Goal: Navigation & Orientation: Find specific page/section

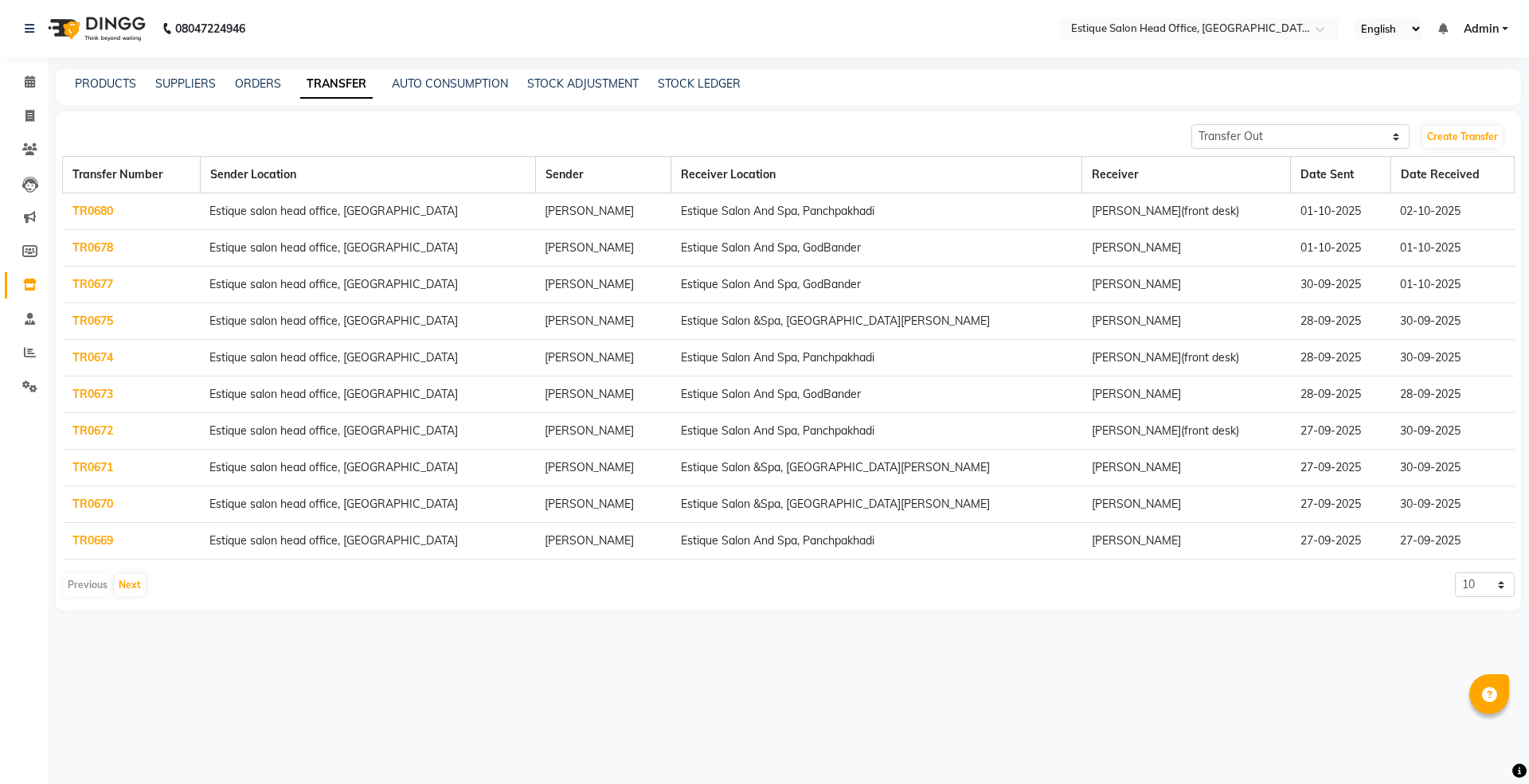
select select "sender"
click at [576, 79] on link "STOCK ADJUSTMENT" at bounding box center [582, 84] width 111 height 14
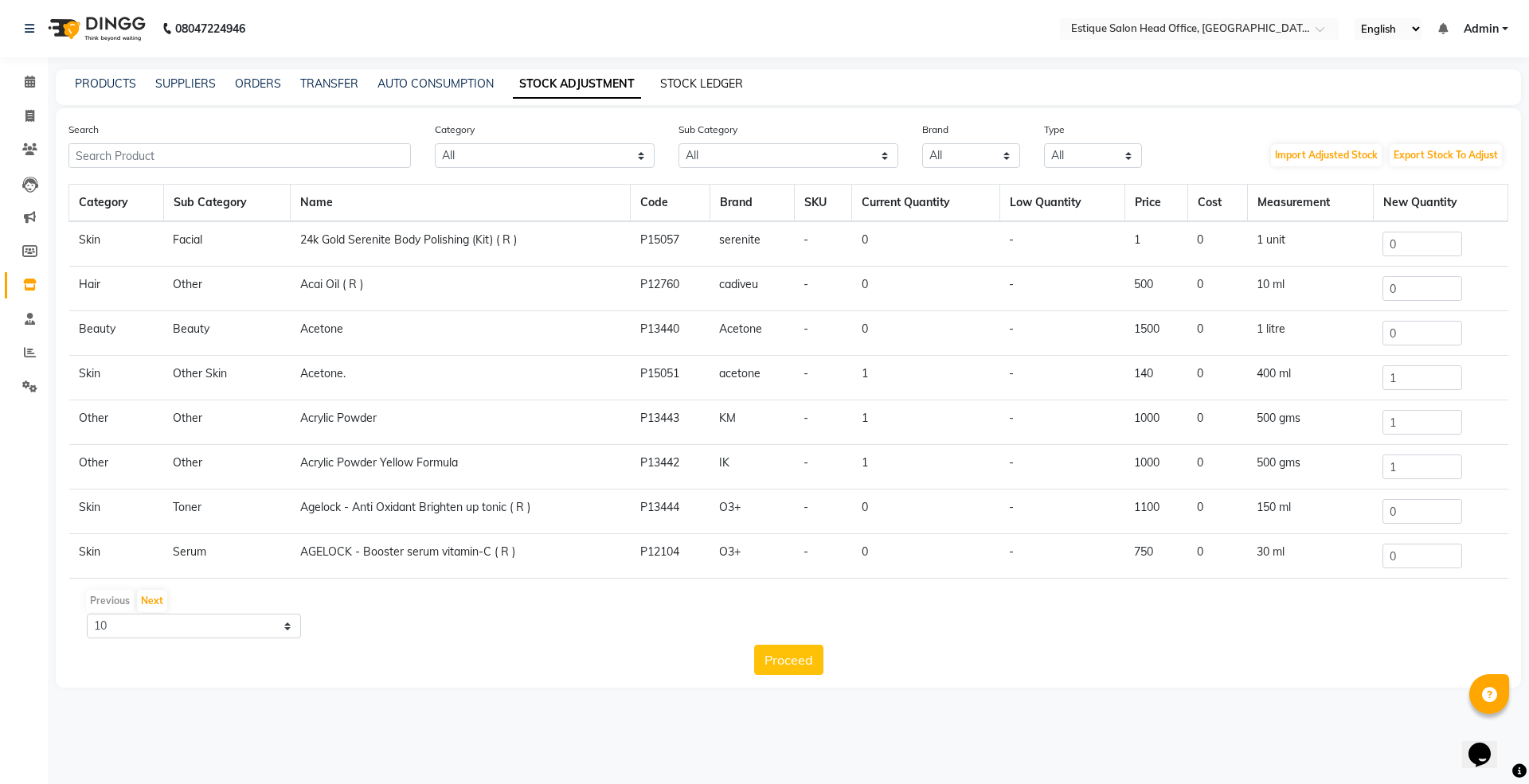
click at [712, 78] on link "STOCK LEDGER" at bounding box center [701, 84] width 83 height 14
select select "all"
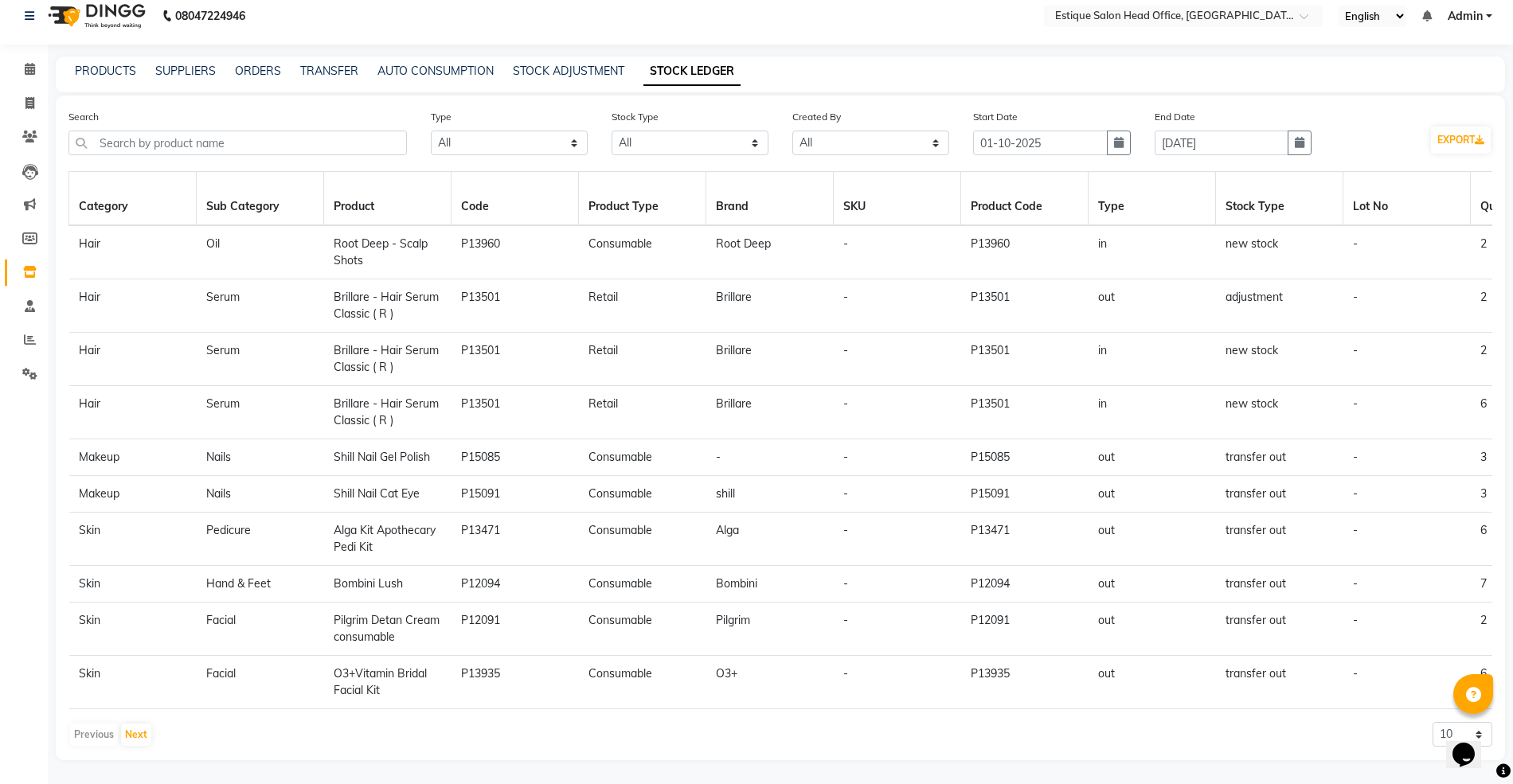
scroll to position [30, 0]
click at [132, 733] on button "Next" at bounding box center [136, 734] width 30 height 22
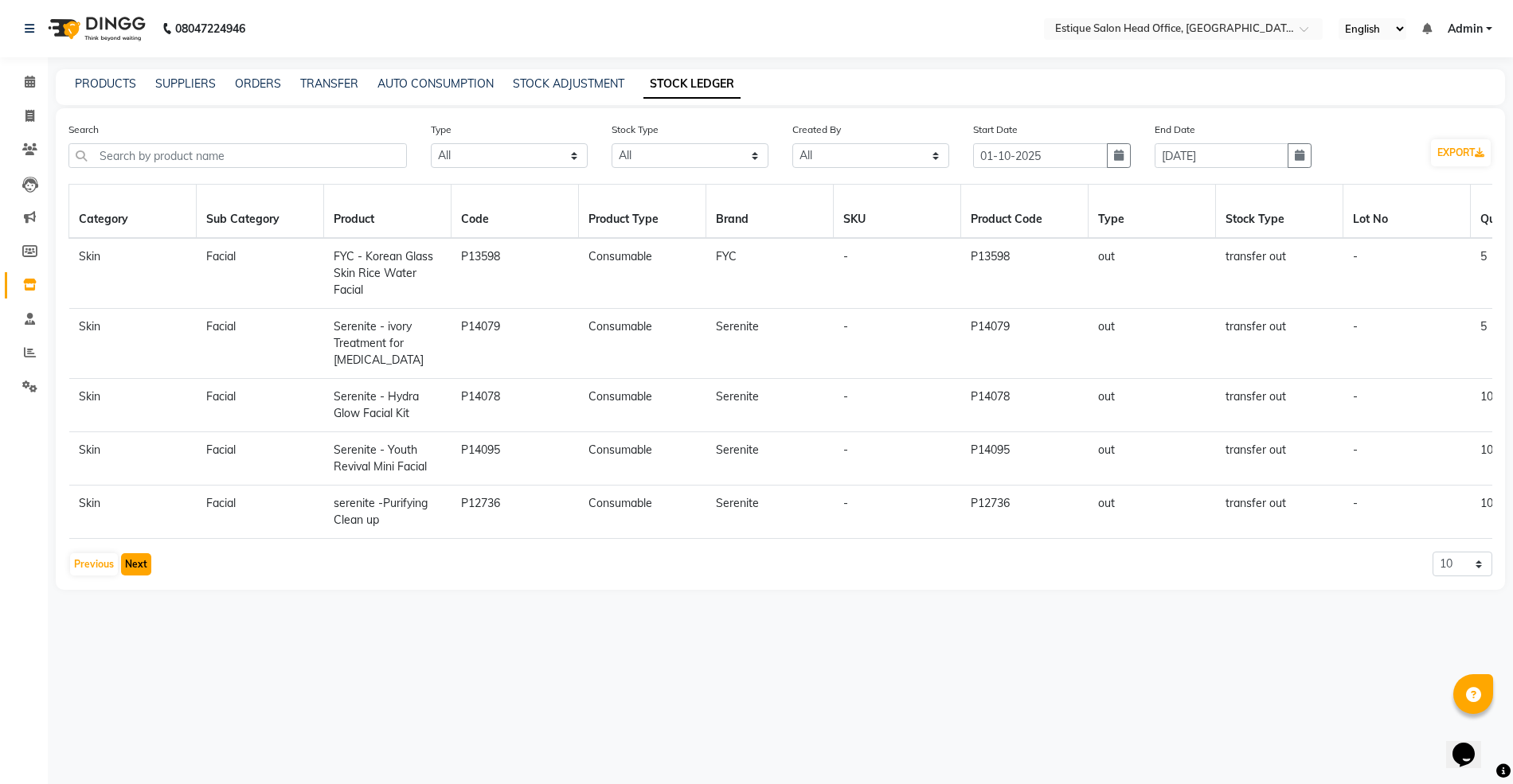
scroll to position [0, 0]
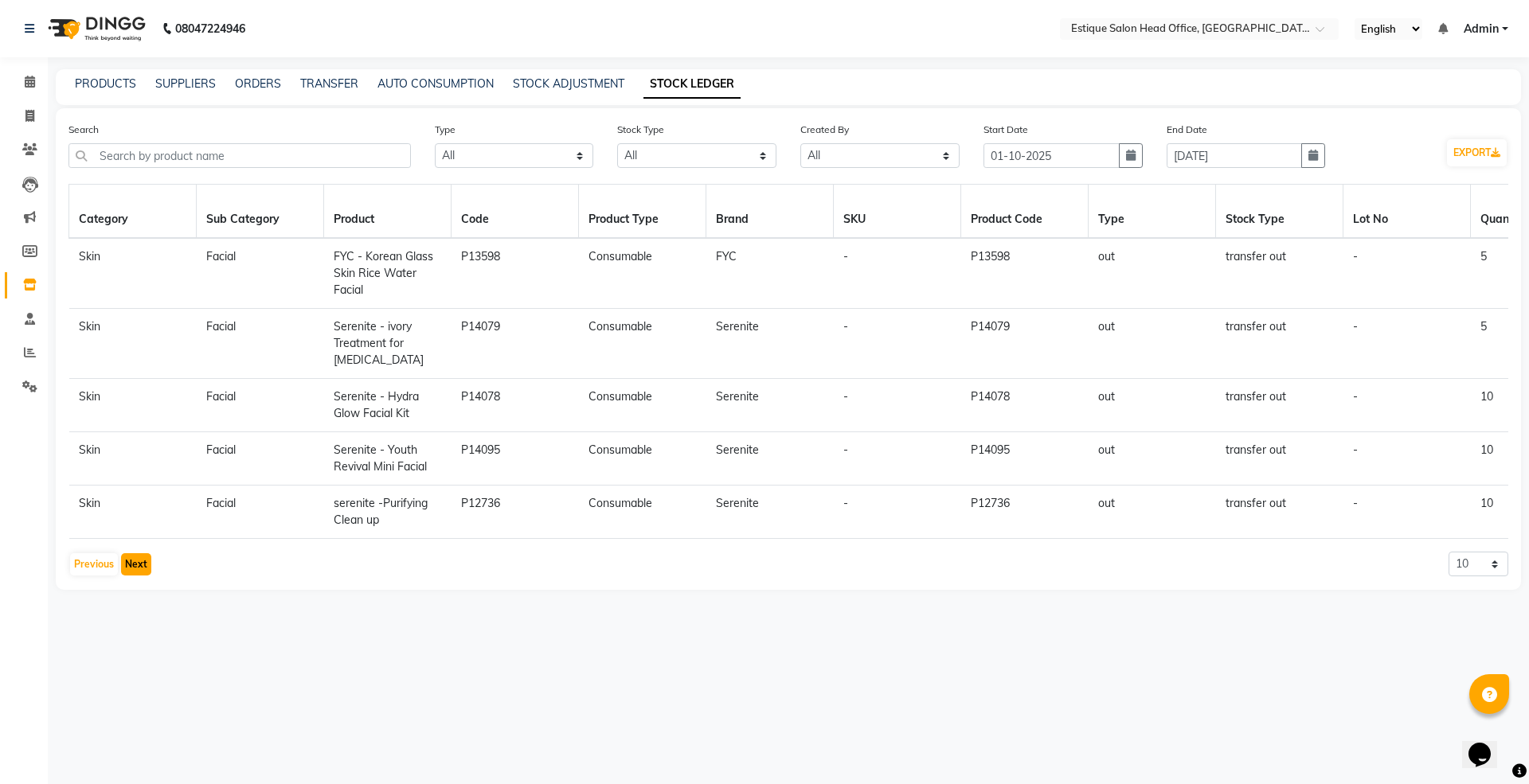
click at [134, 575] on button "Next" at bounding box center [136, 564] width 30 height 22
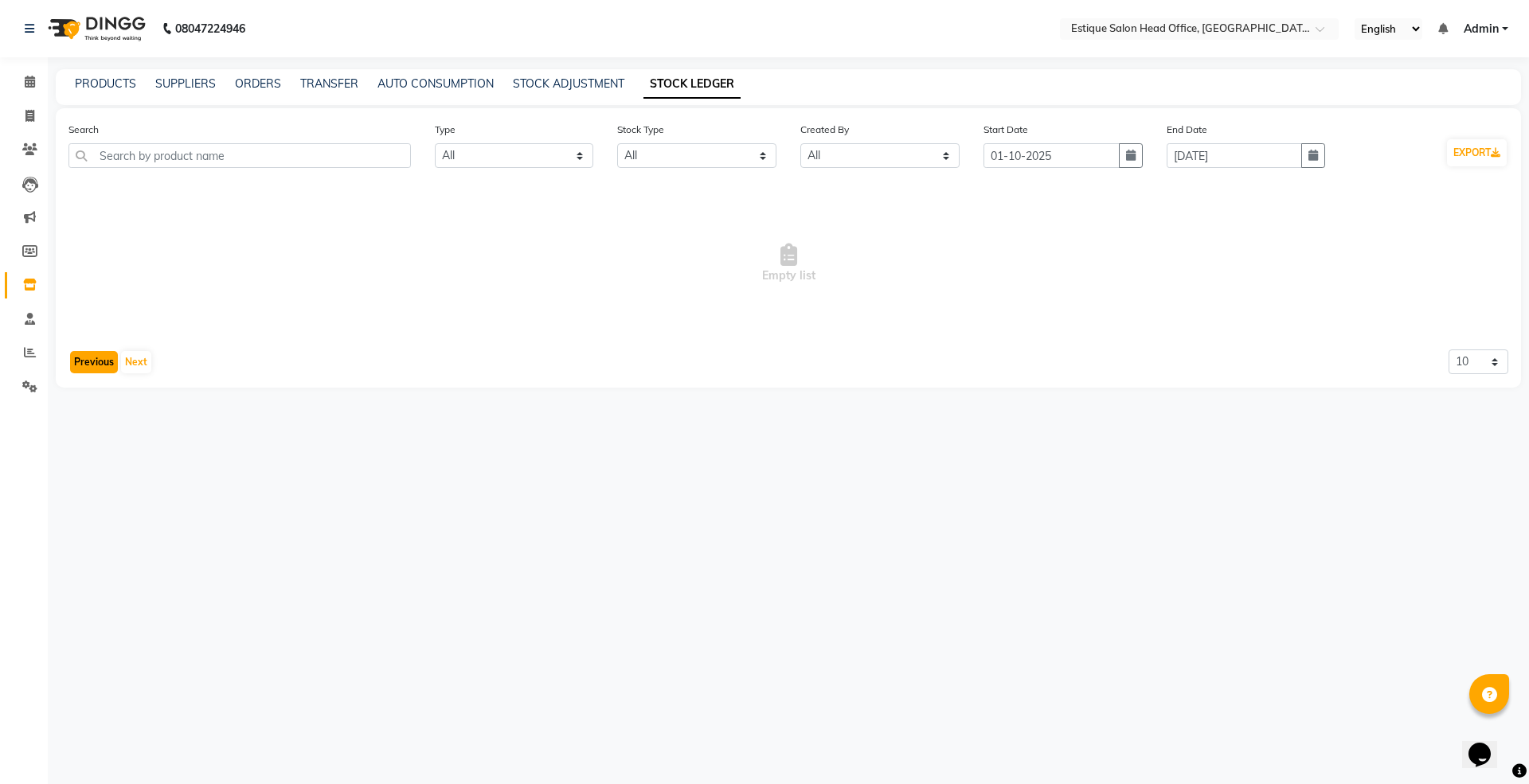
click at [87, 361] on button "Previous" at bounding box center [94, 362] width 48 height 22
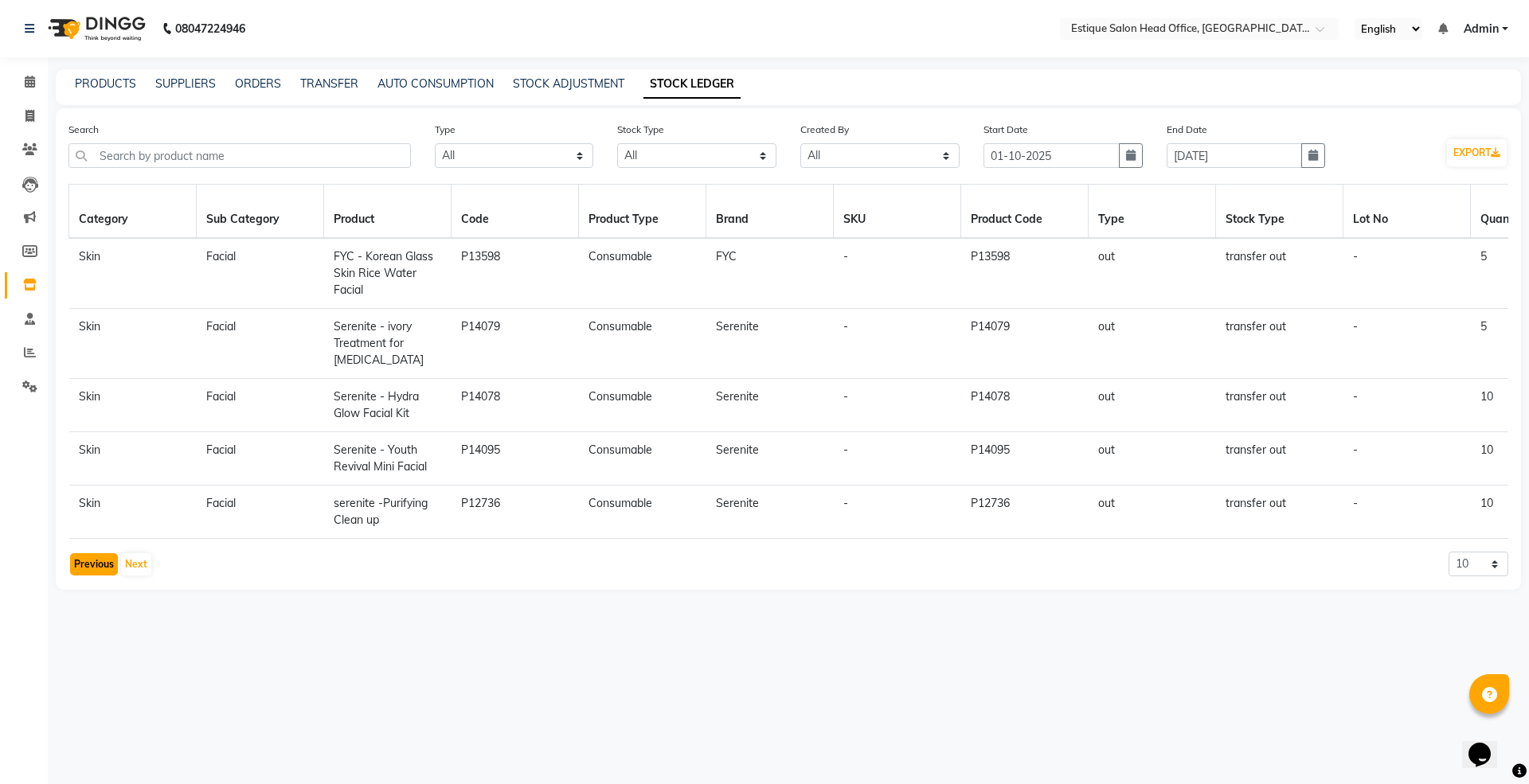
click at [95, 575] on button "Previous" at bounding box center [94, 564] width 48 height 22
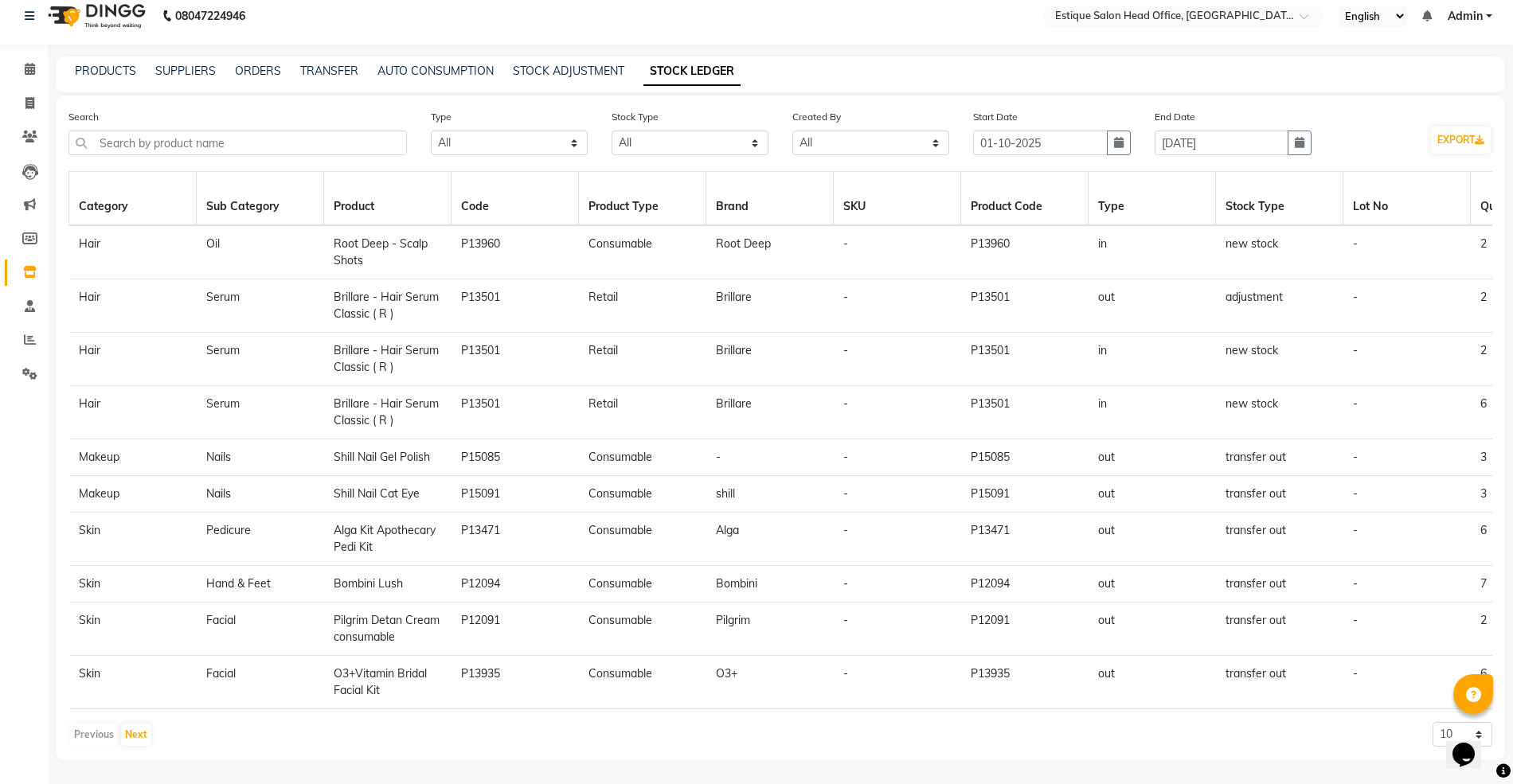
scroll to position [30, 0]
click at [109, 63] on link "PRODUCTS" at bounding box center [105, 71] width 61 height 14
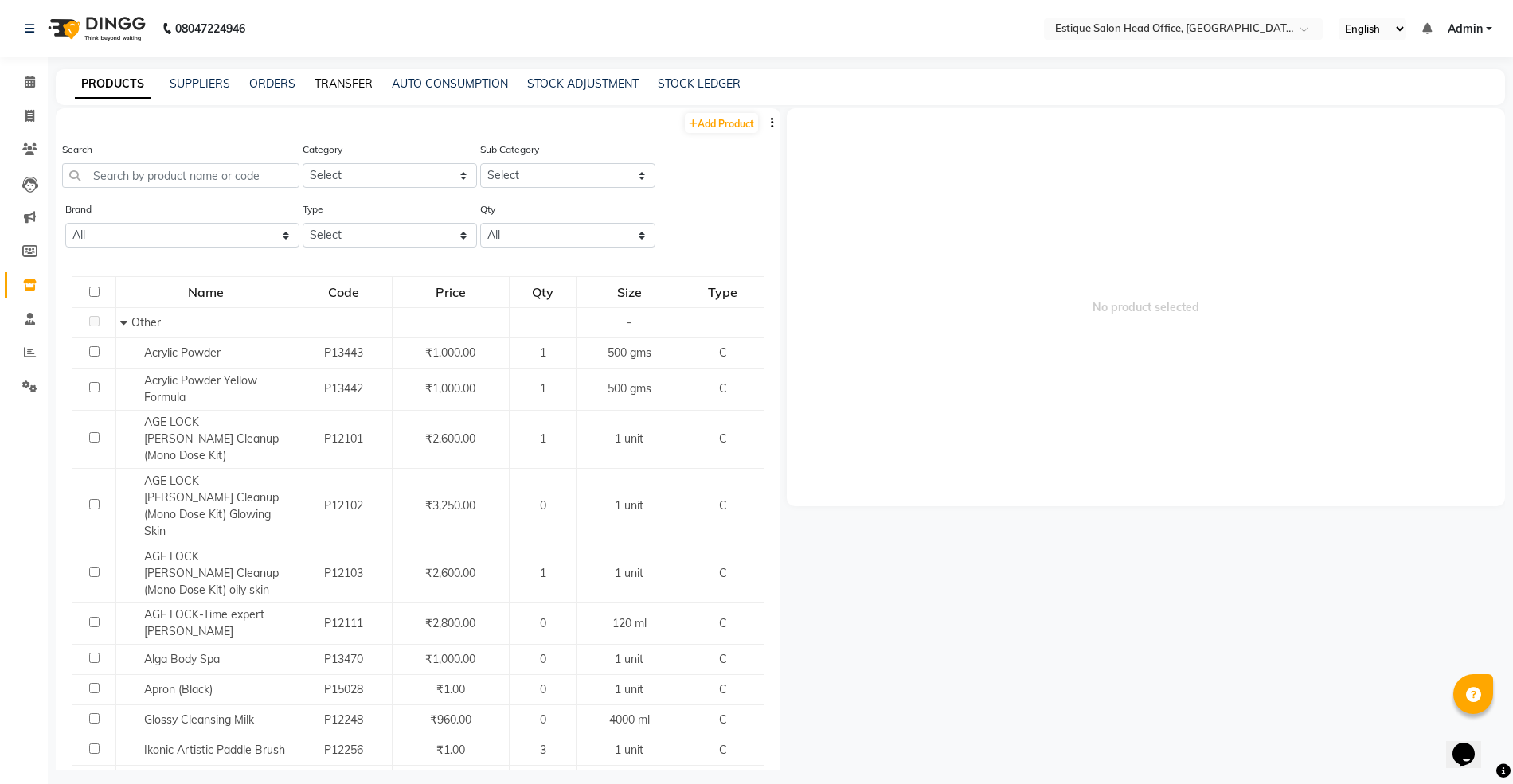
click at [341, 84] on link "TRANSFER" at bounding box center [343, 84] width 58 height 14
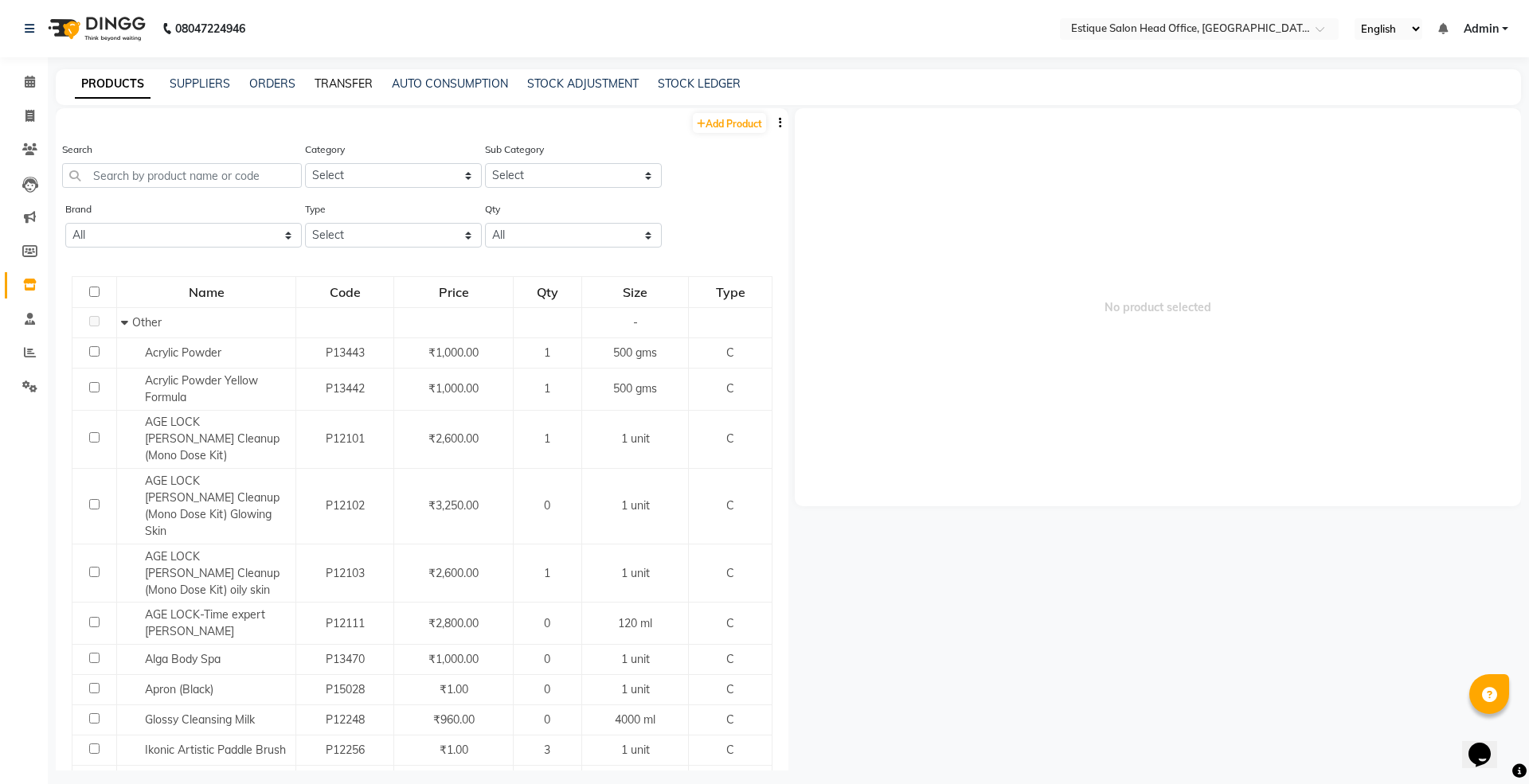
select select "sender"
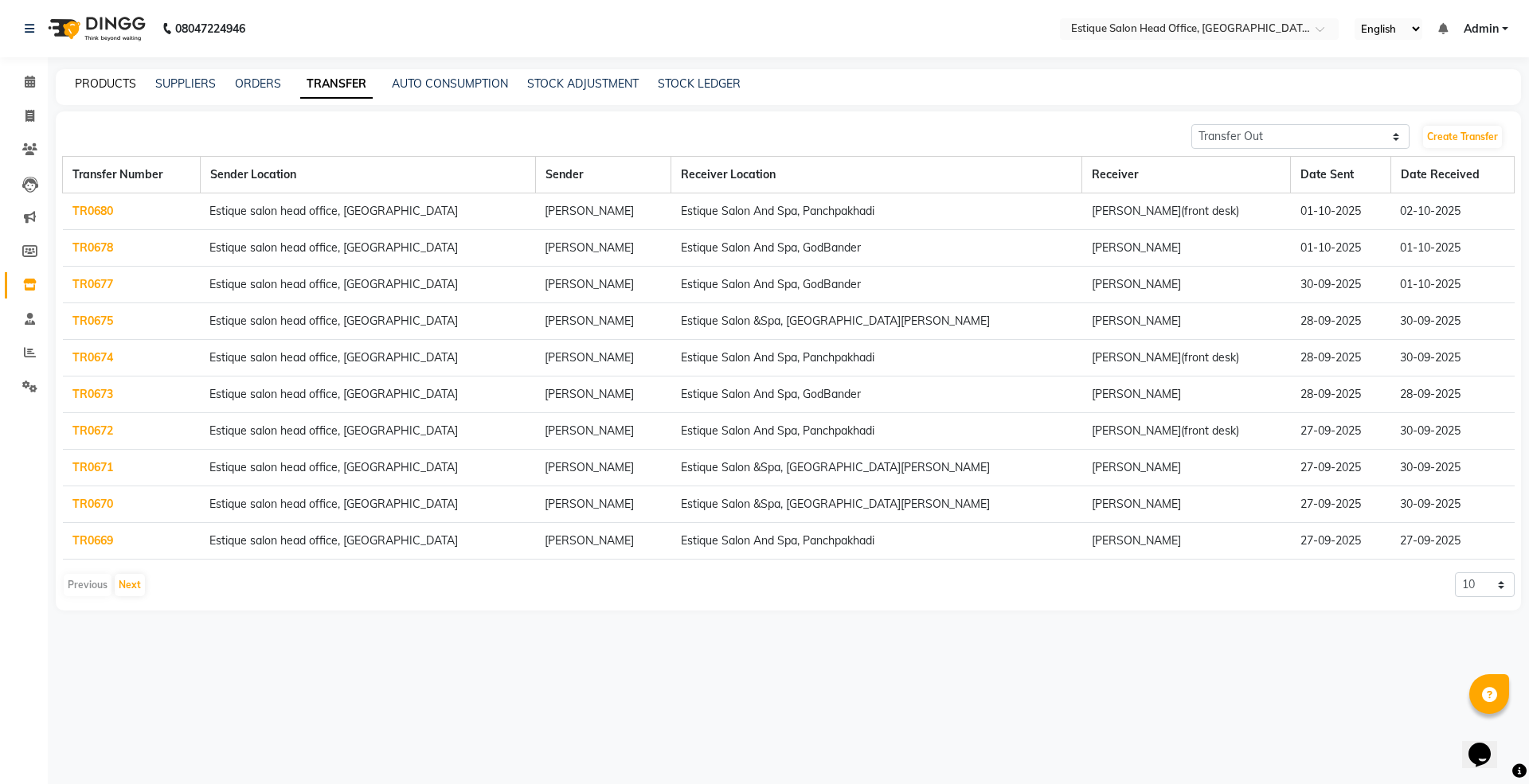
click at [86, 81] on link "PRODUCTS" at bounding box center [105, 84] width 61 height 14
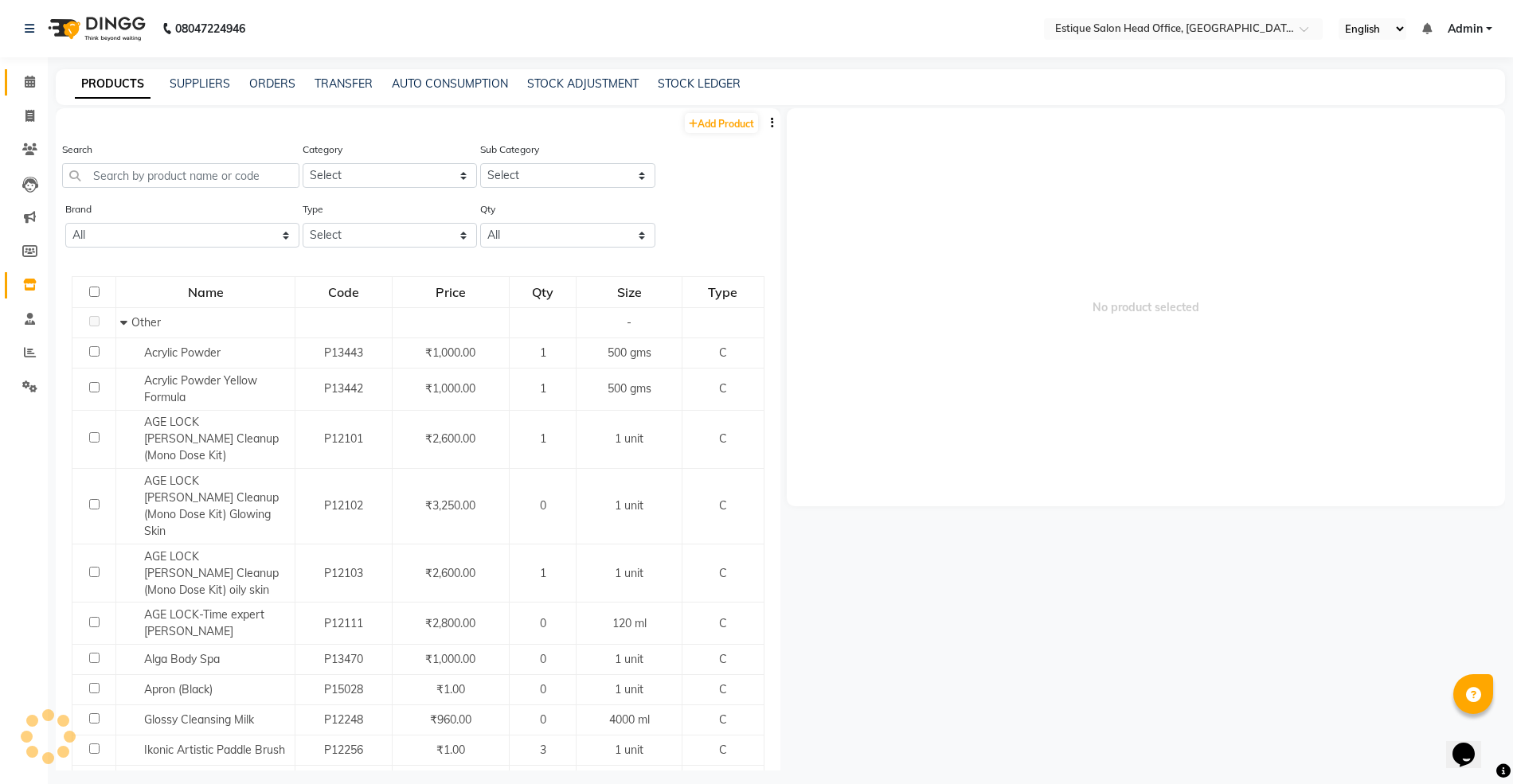
scroll to position [11, 0]
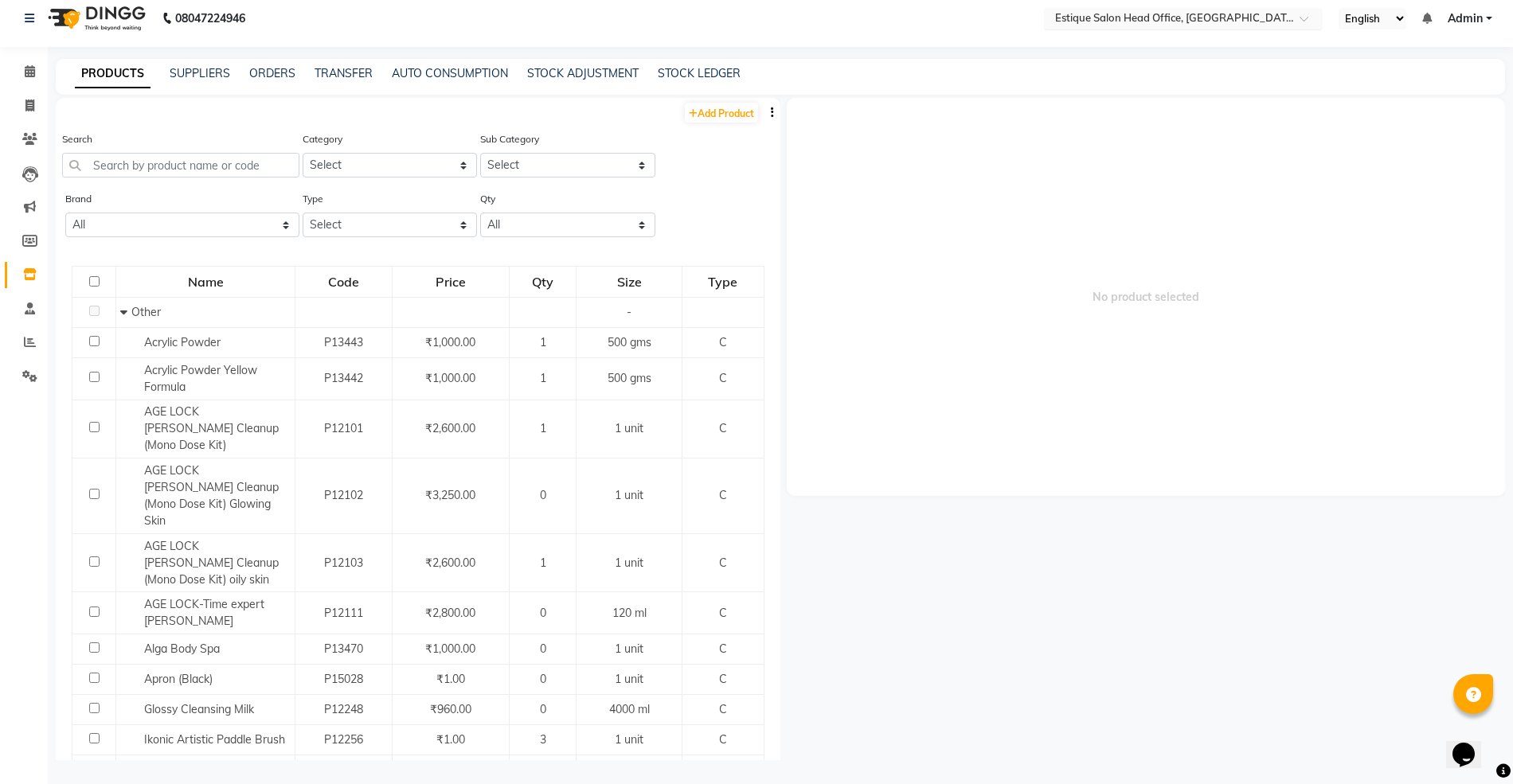
click at [1102, 18] on input "text" at bounding box center [1167, 20] width 231 height 16
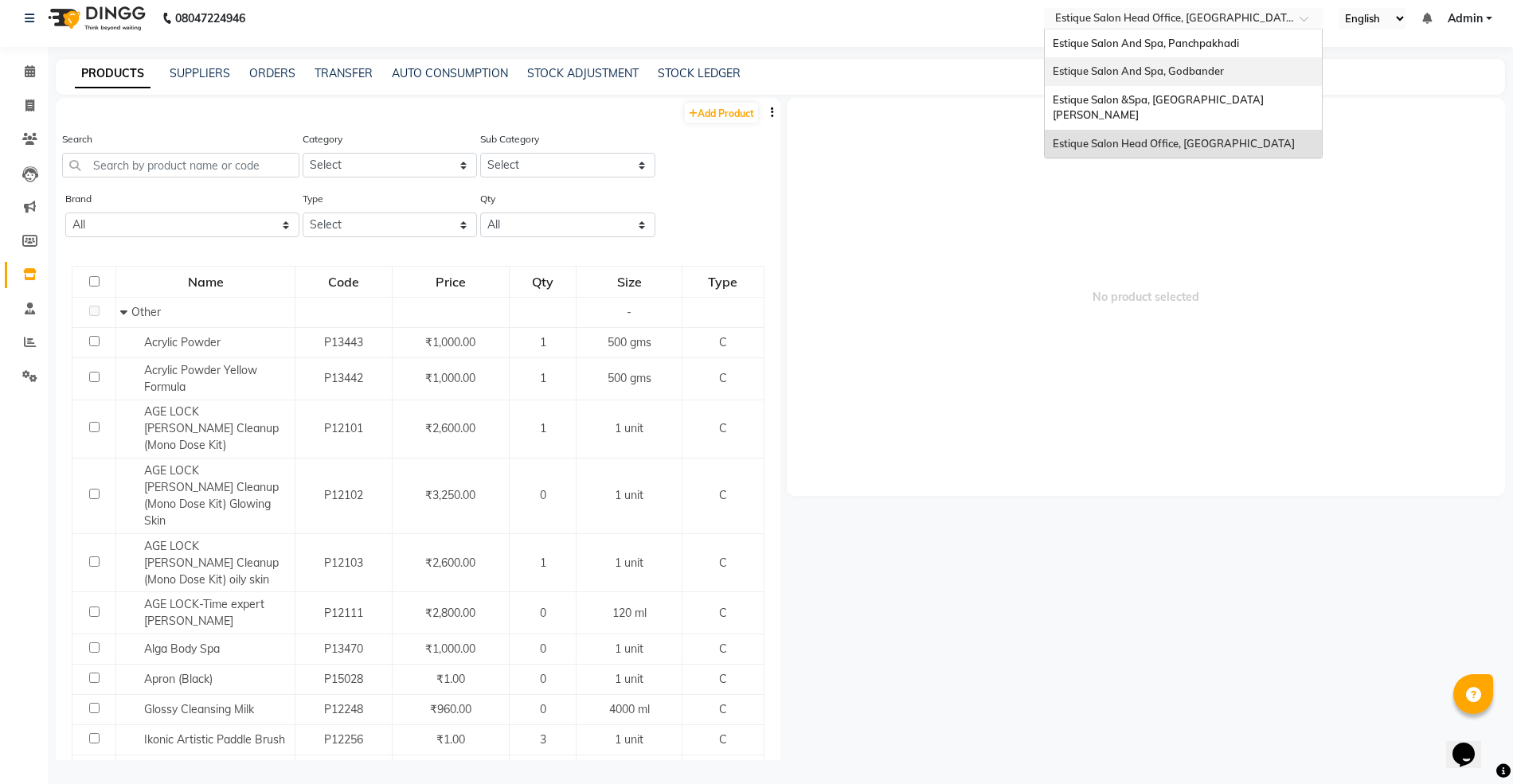
click at [1135, 71] on span "Estique Salon And Spa, Godbander" at bounding box center [1138, 71] width 171 height 12
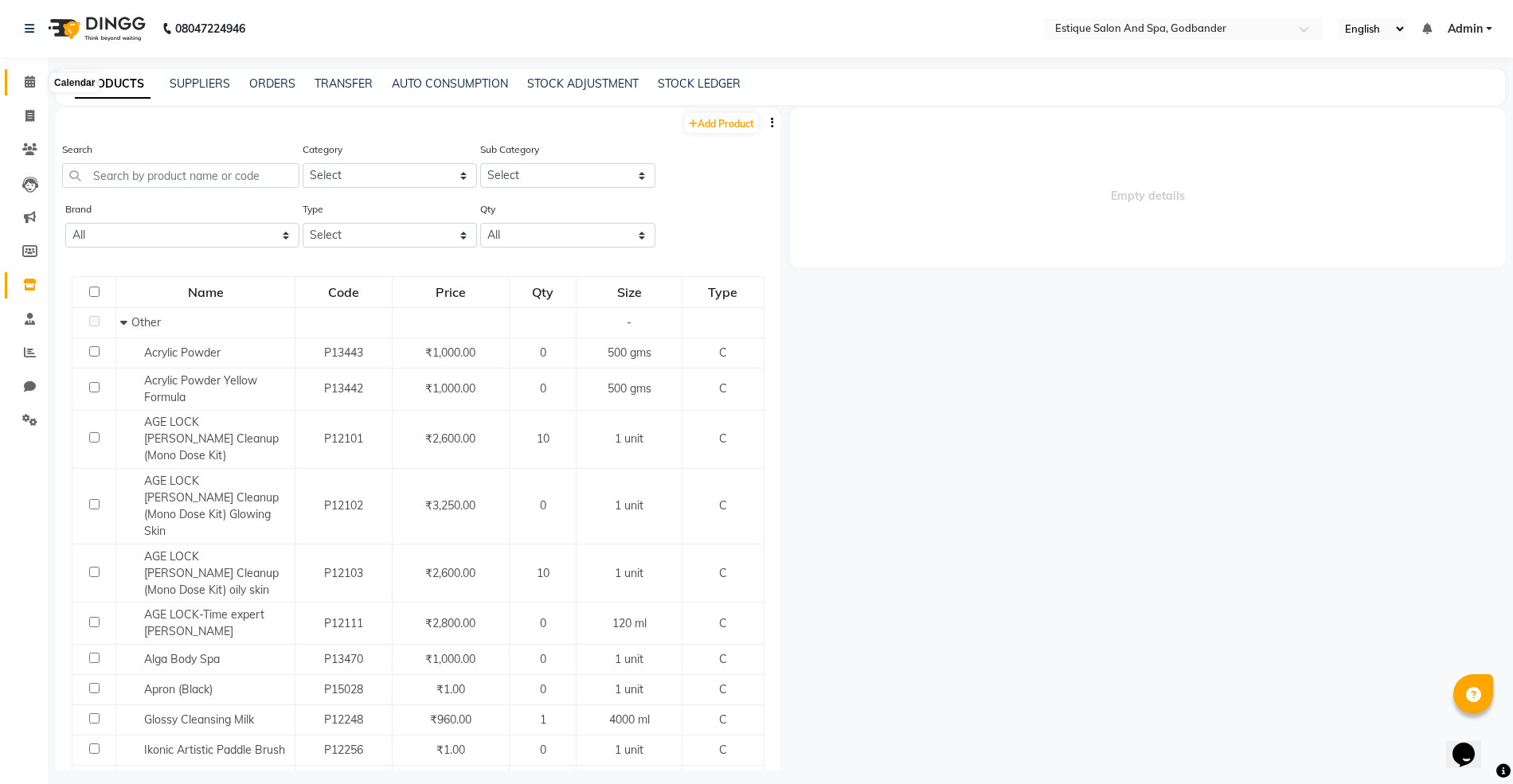
click at [32, 78] on icon at bounding box center [30, 82] width 11 height 12
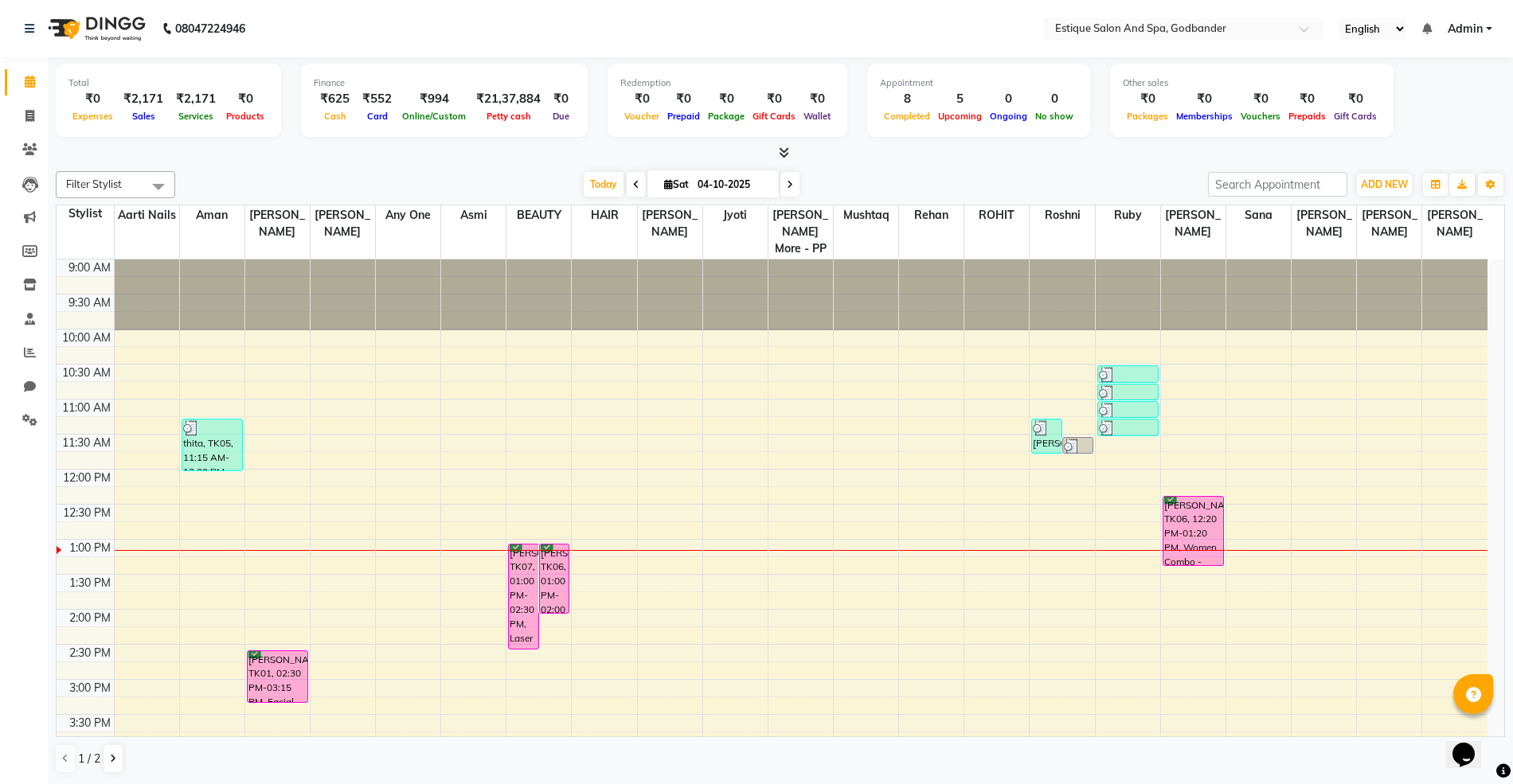
click at [161, 180] on span at bounding box center [159, 186] width 32 height 30
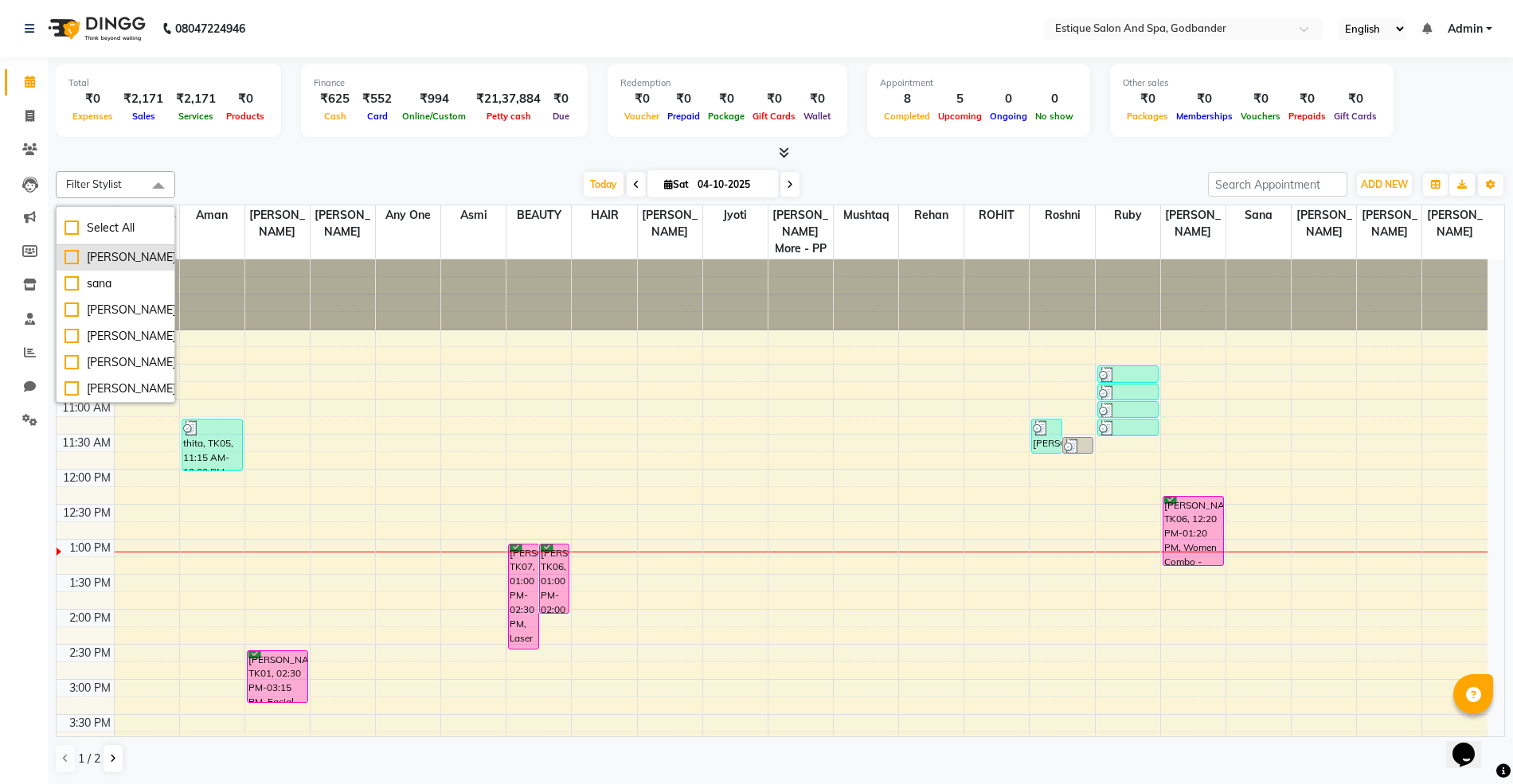
scroll to position [504, 0]
click at [71, 388] on div "zafar malik" at bounding box center [116, 388] width 102 height 17
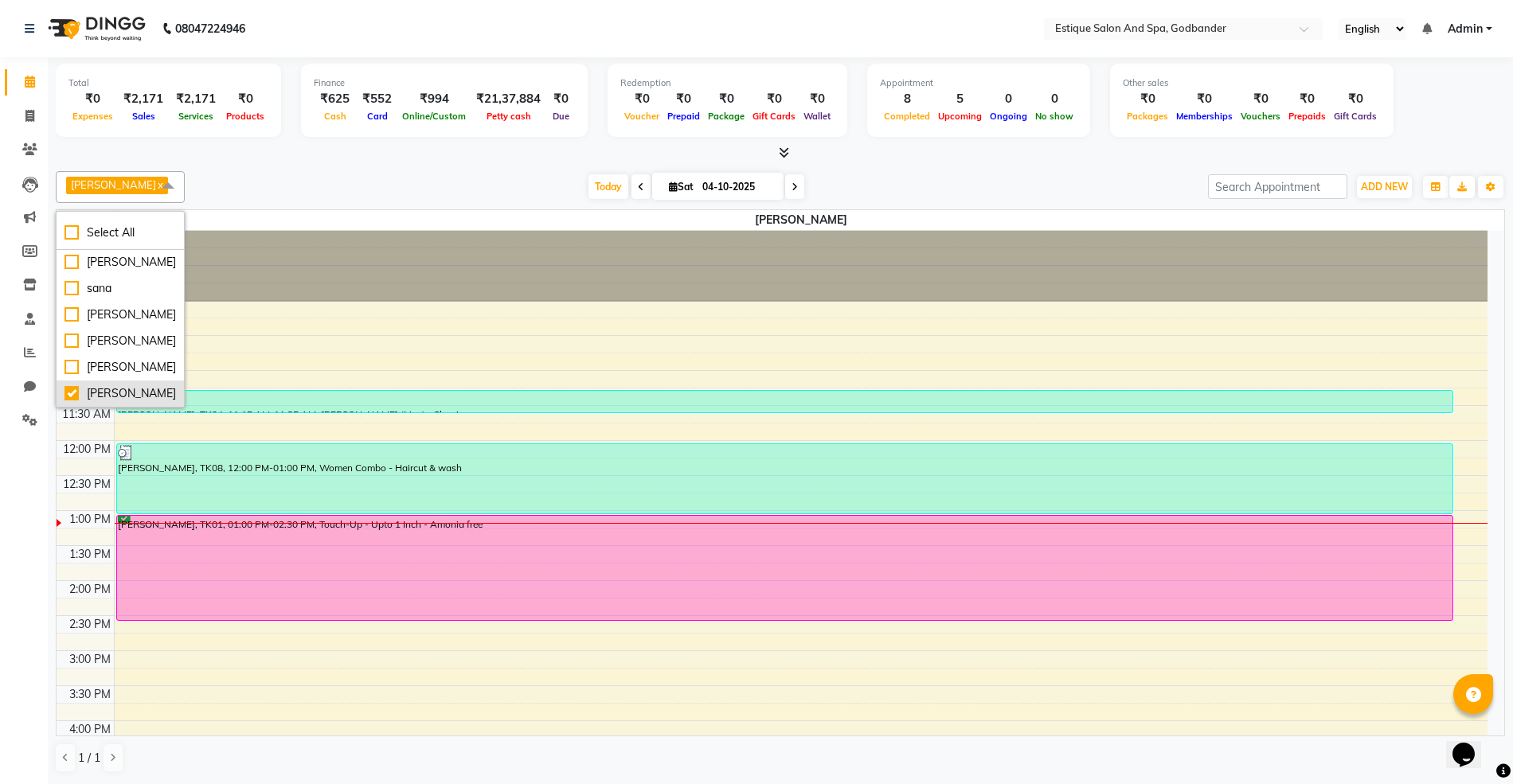
click at [73, 396] on div "zafar malik" at bounding box center [120, 393] width 111 height 17
checkbox input "false"
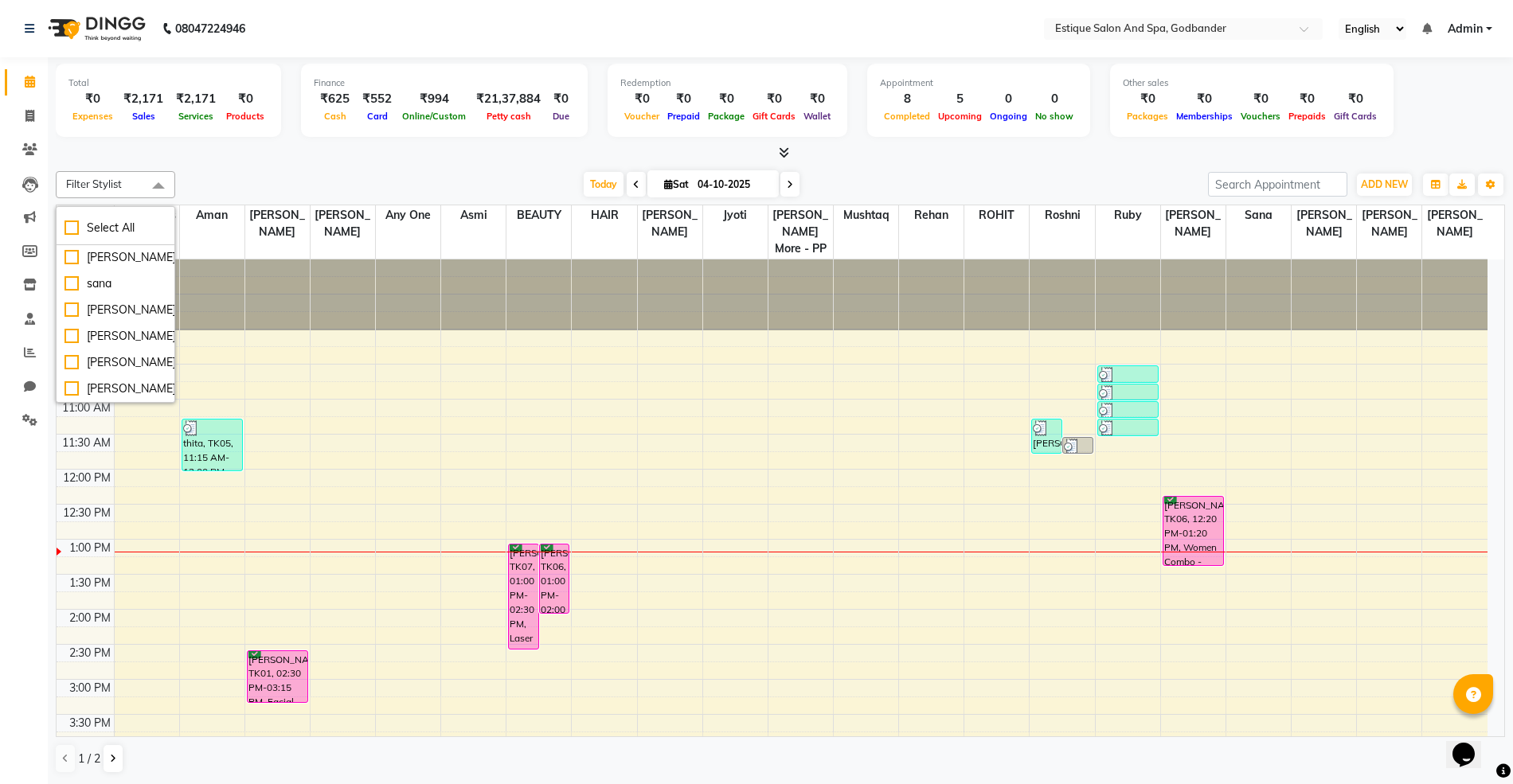
click at [249, 158] on div at bounding box center [780, 153] width 1449 height 17
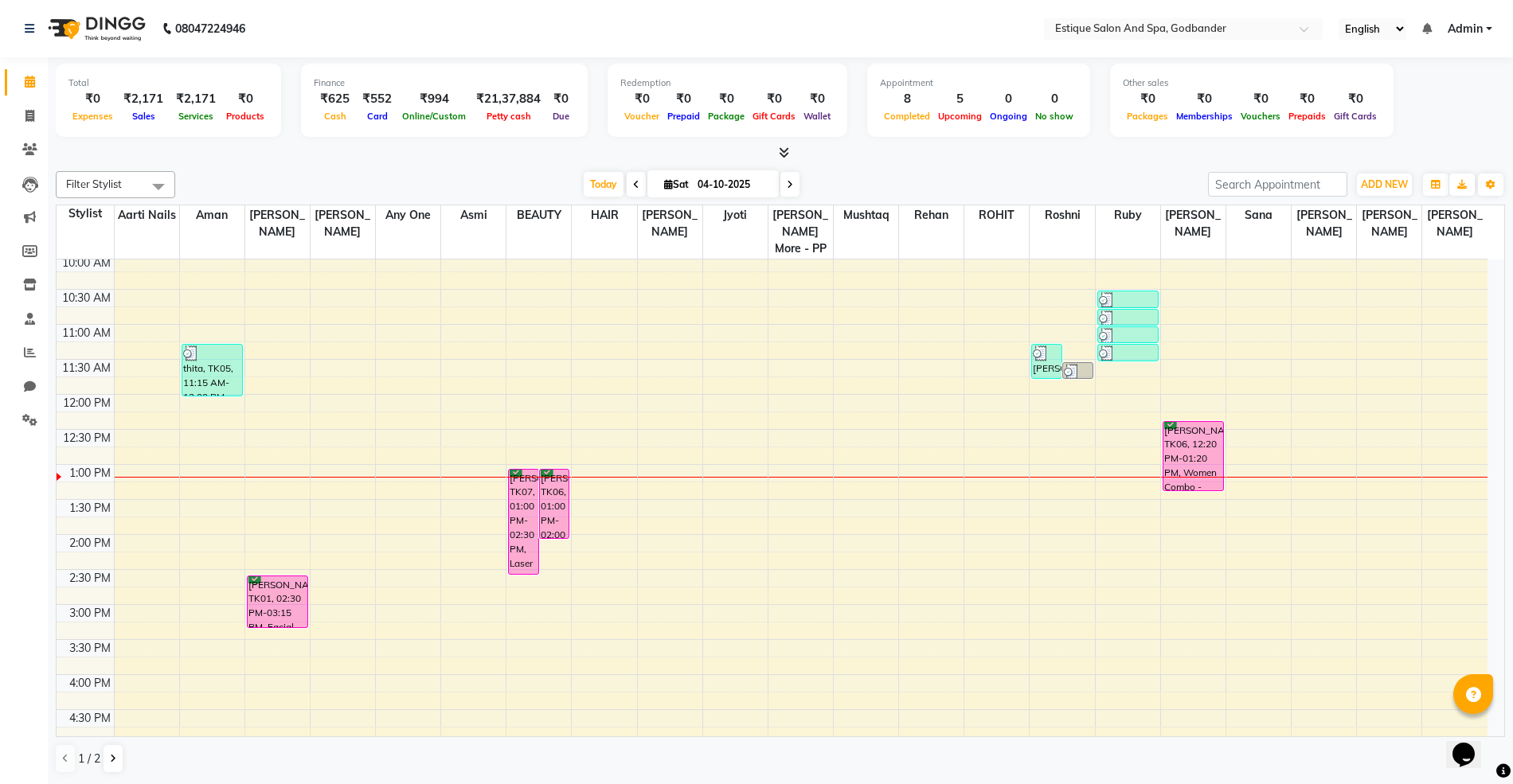
scroll to position [0, 0]
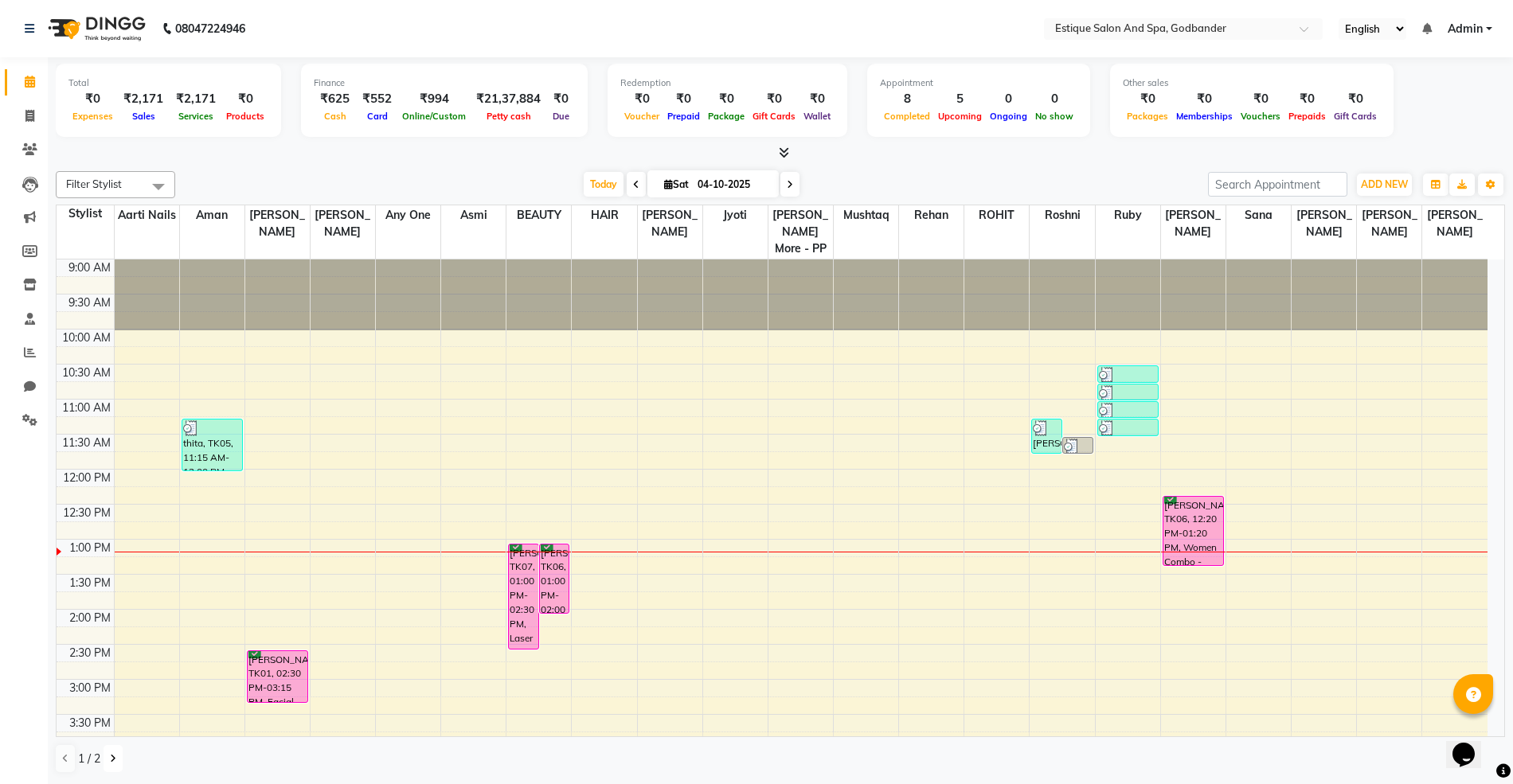
click at [113, 763] on icon at bounding box center [113, 758] width 6 height 10
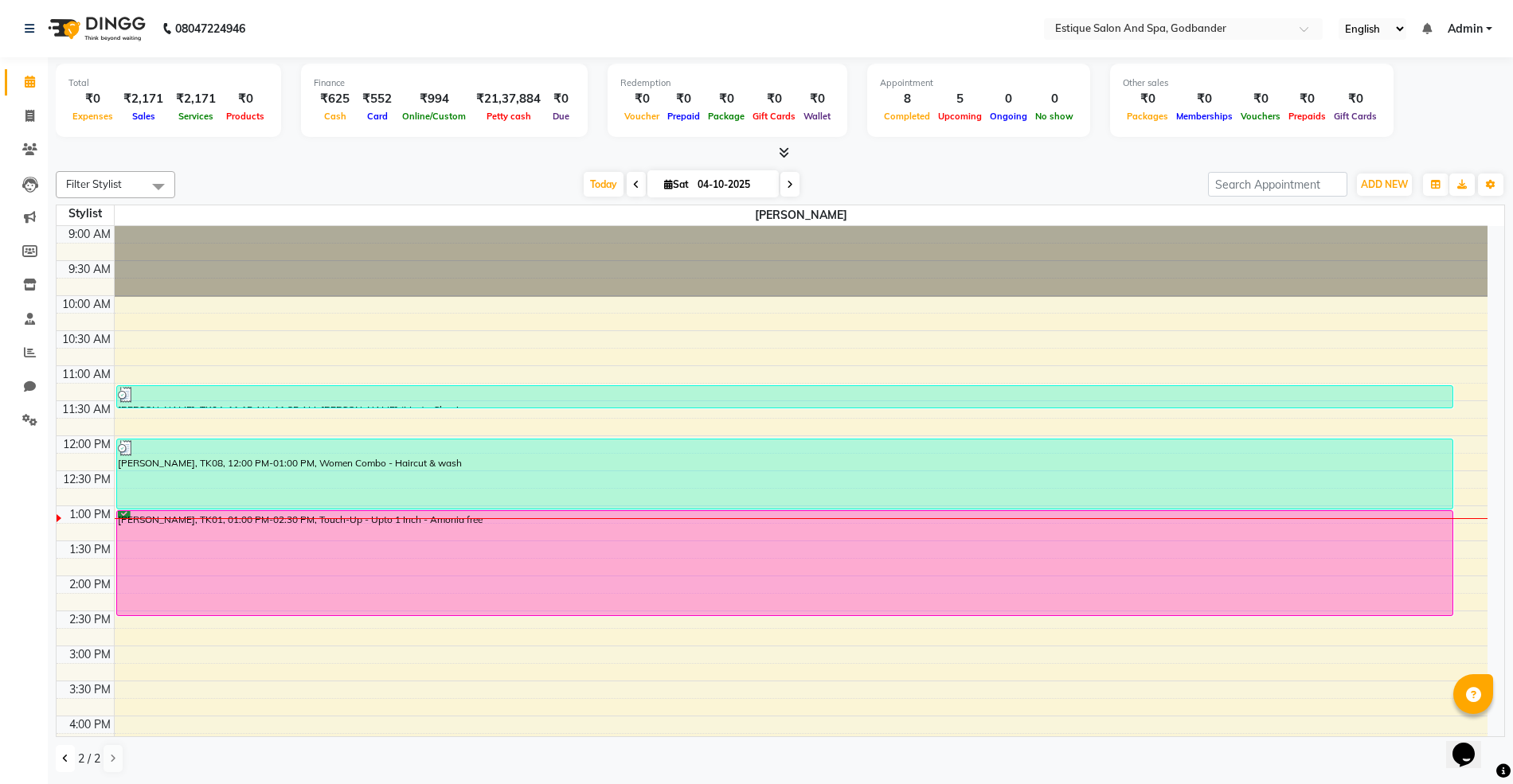
click at [67, 761] on icon at bounding box center [64, 758] width 6 height 10
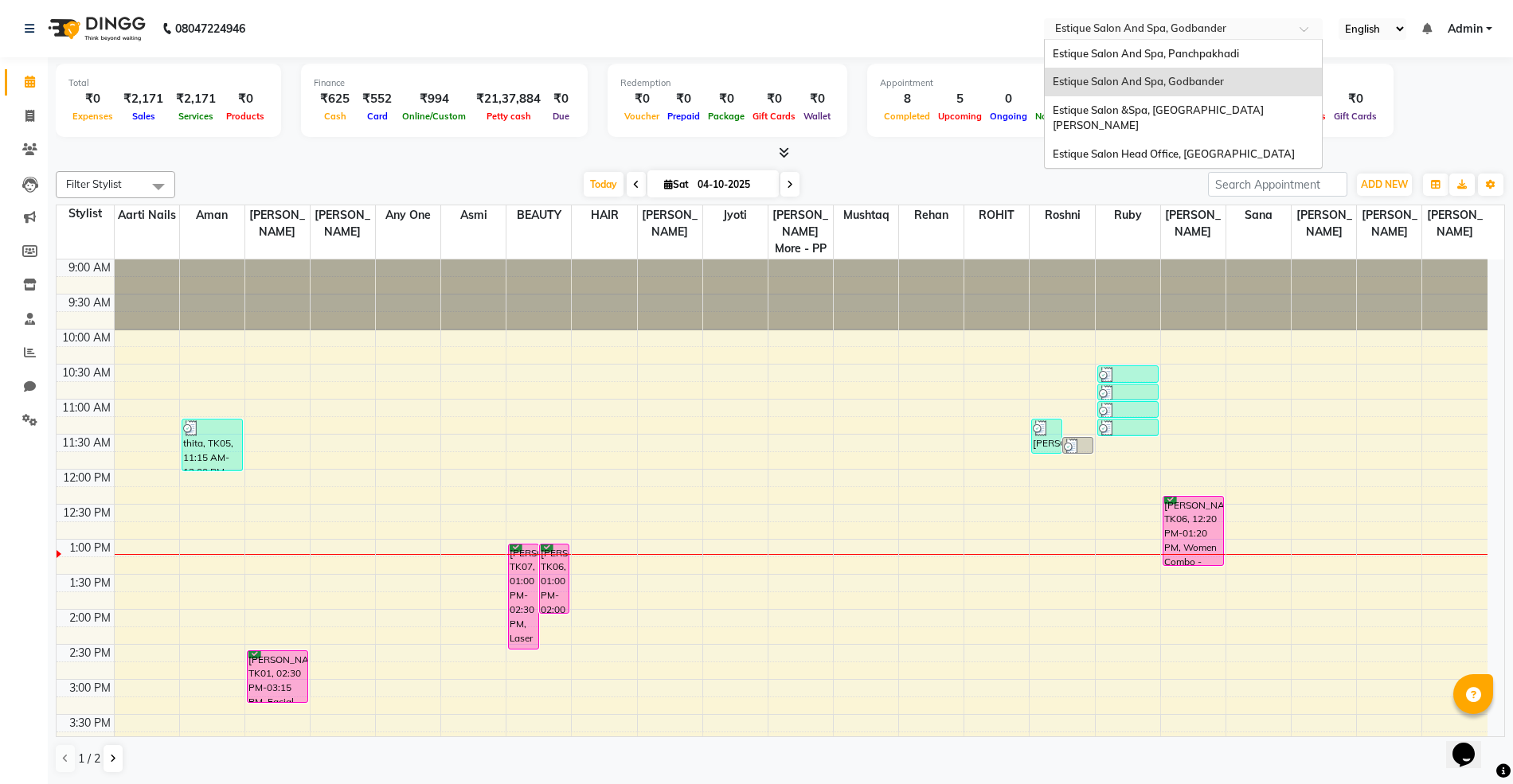
click at [1140, 30] on input "text" at bounding box center [1167, 30] width 231 height 16
click at [1142, 59] on span "Estique Salon And Spa, Panchpakhadi" at bounding box center [1145, 53] width 186 height 12
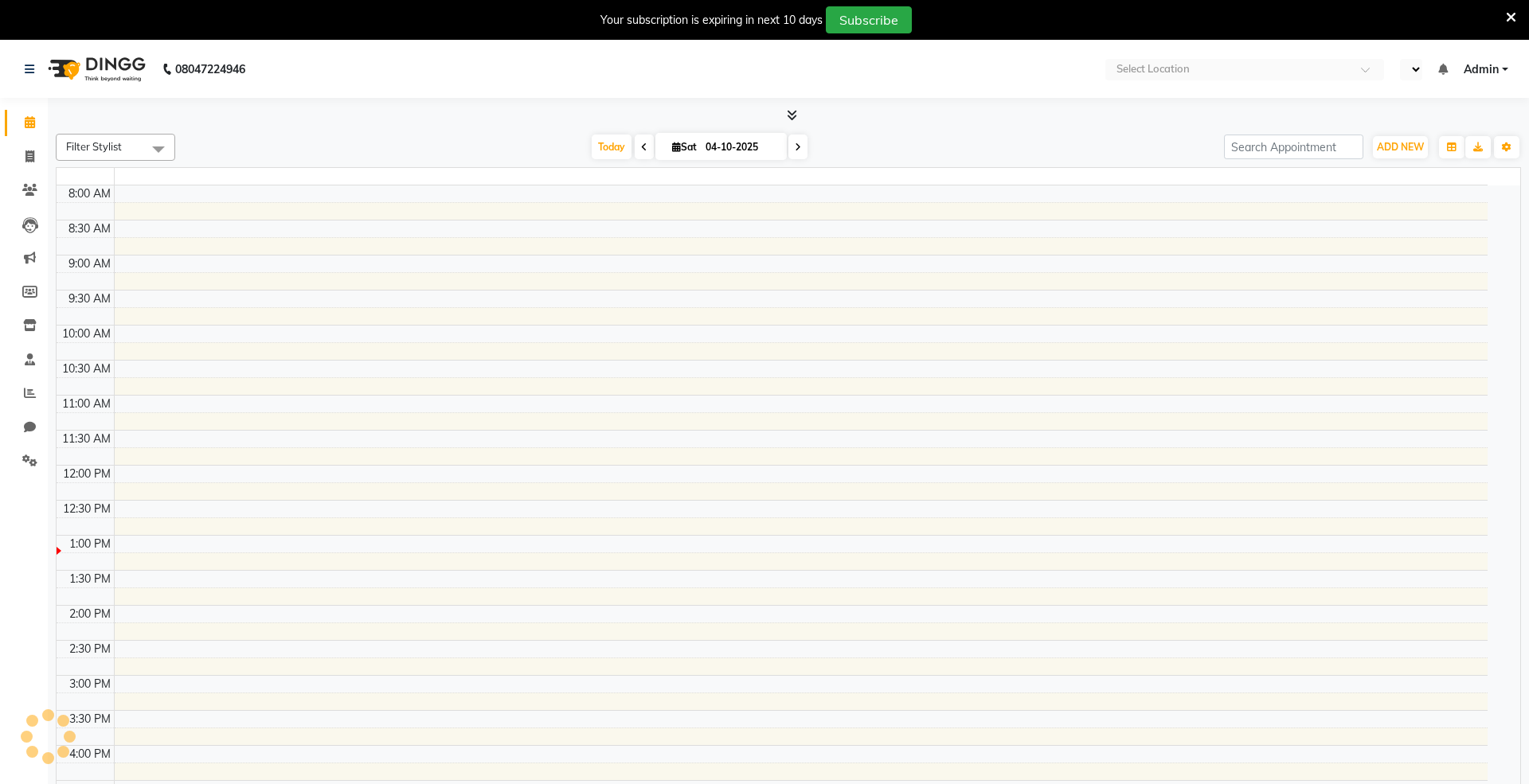
select select "en"
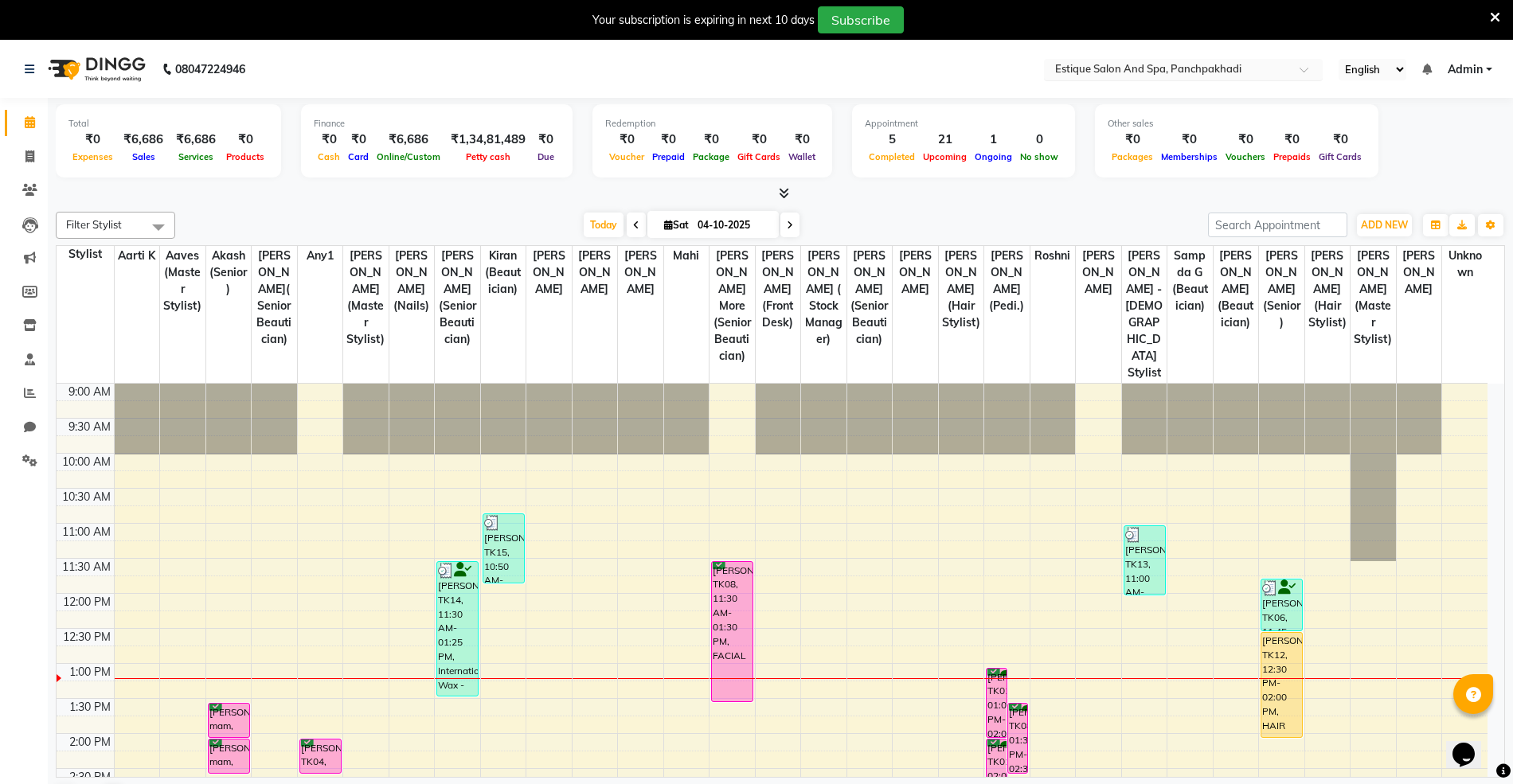
click at [1143, 65] on input "text" at bounding box center [1167, 71] width 231 height 16
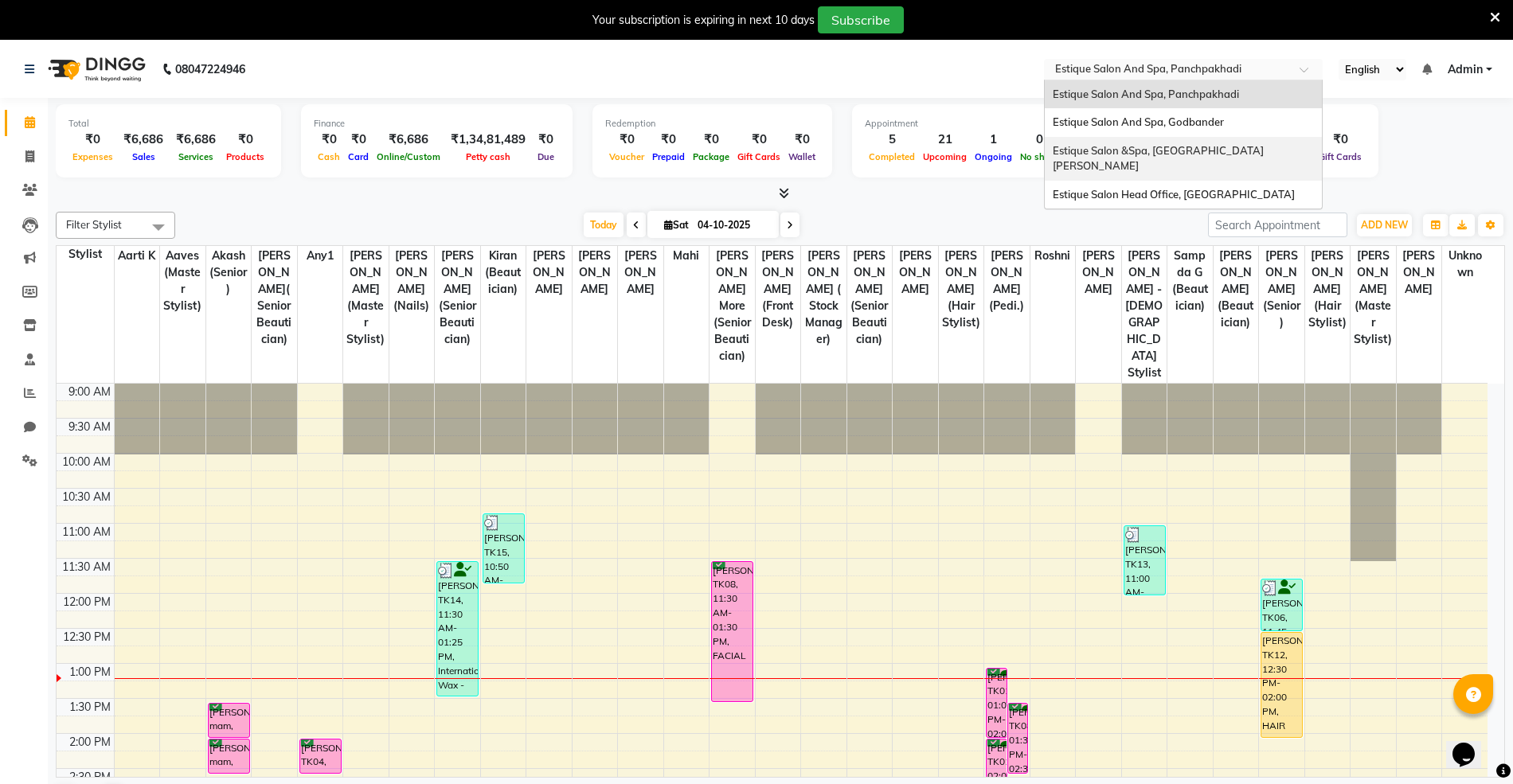
click at [1155, 154] on span "Estique Salon &Spa, Hiranandani Meadows" at bounding box center [1157, 158] width 211 height 28
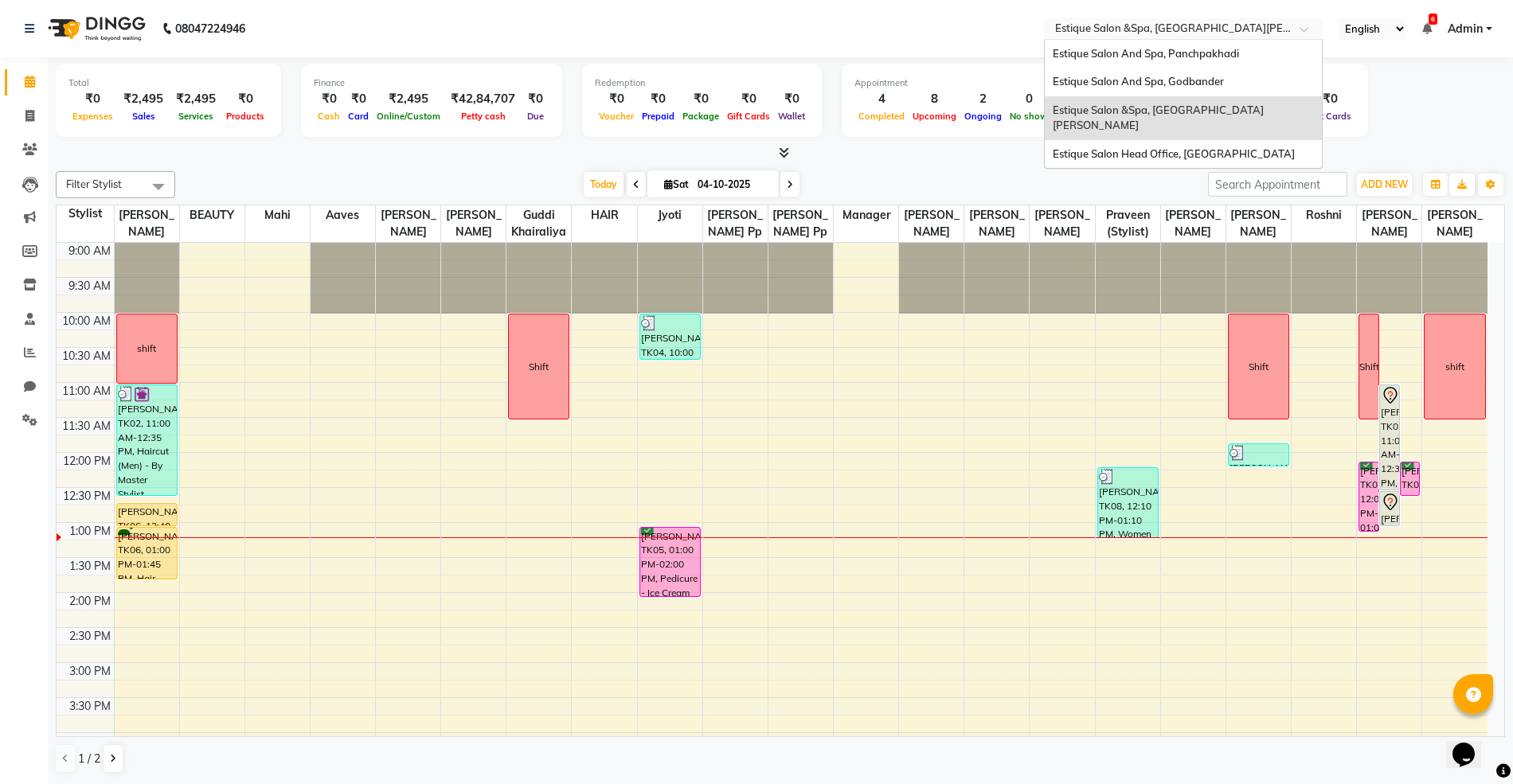
click at [1131, 24] on input "text" at bounding box center [1167, 30] width 231 height 16
click at [1143, 147] on span "Estique Salon Head Office, [GEOGRAPHIC_DATA]" at bounding box center [1173, 153] width 242 height 12
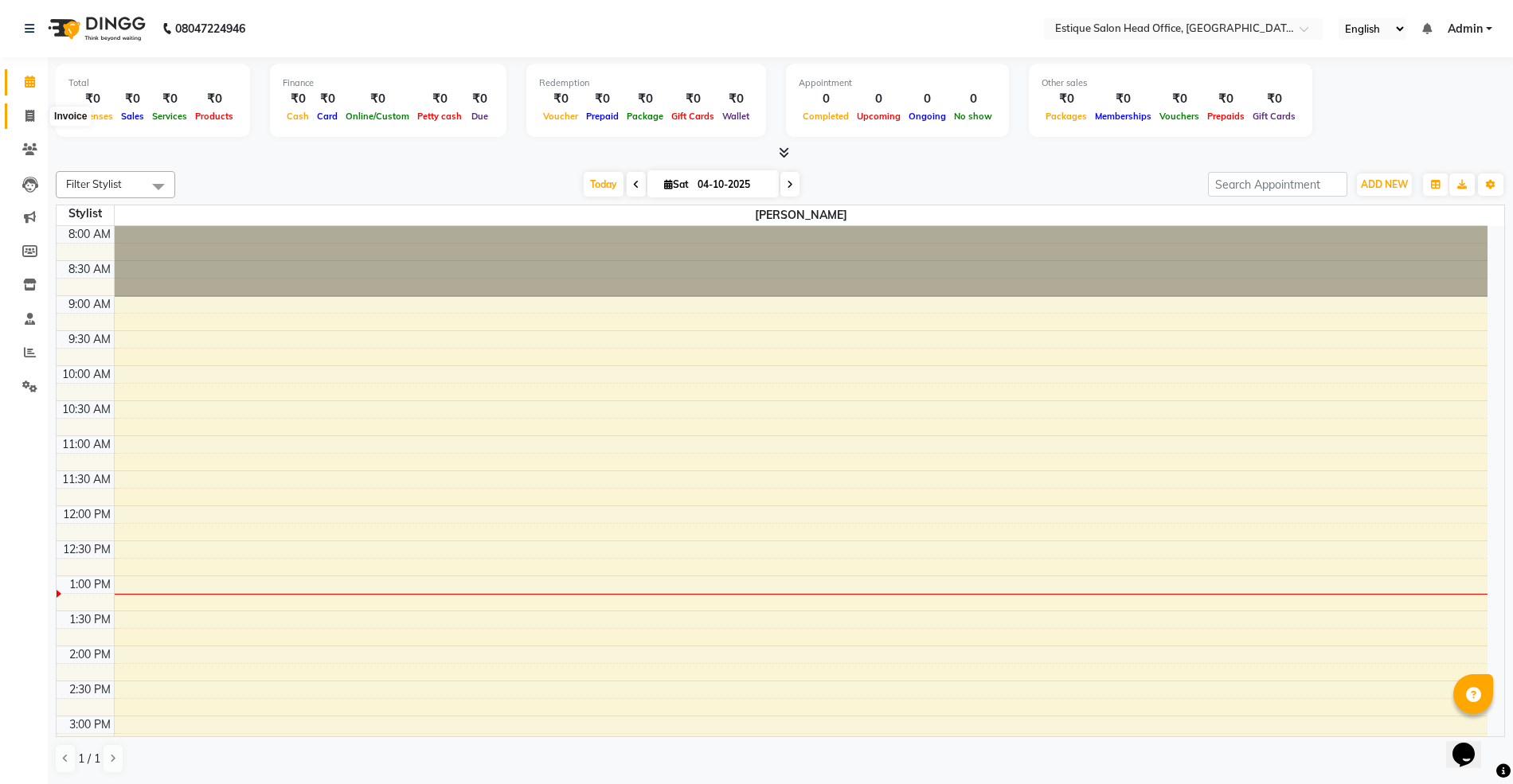
click at [28, 119] on icon at bounding box center [30, 116] width 9 height 12
select select "8292"
select select "service"
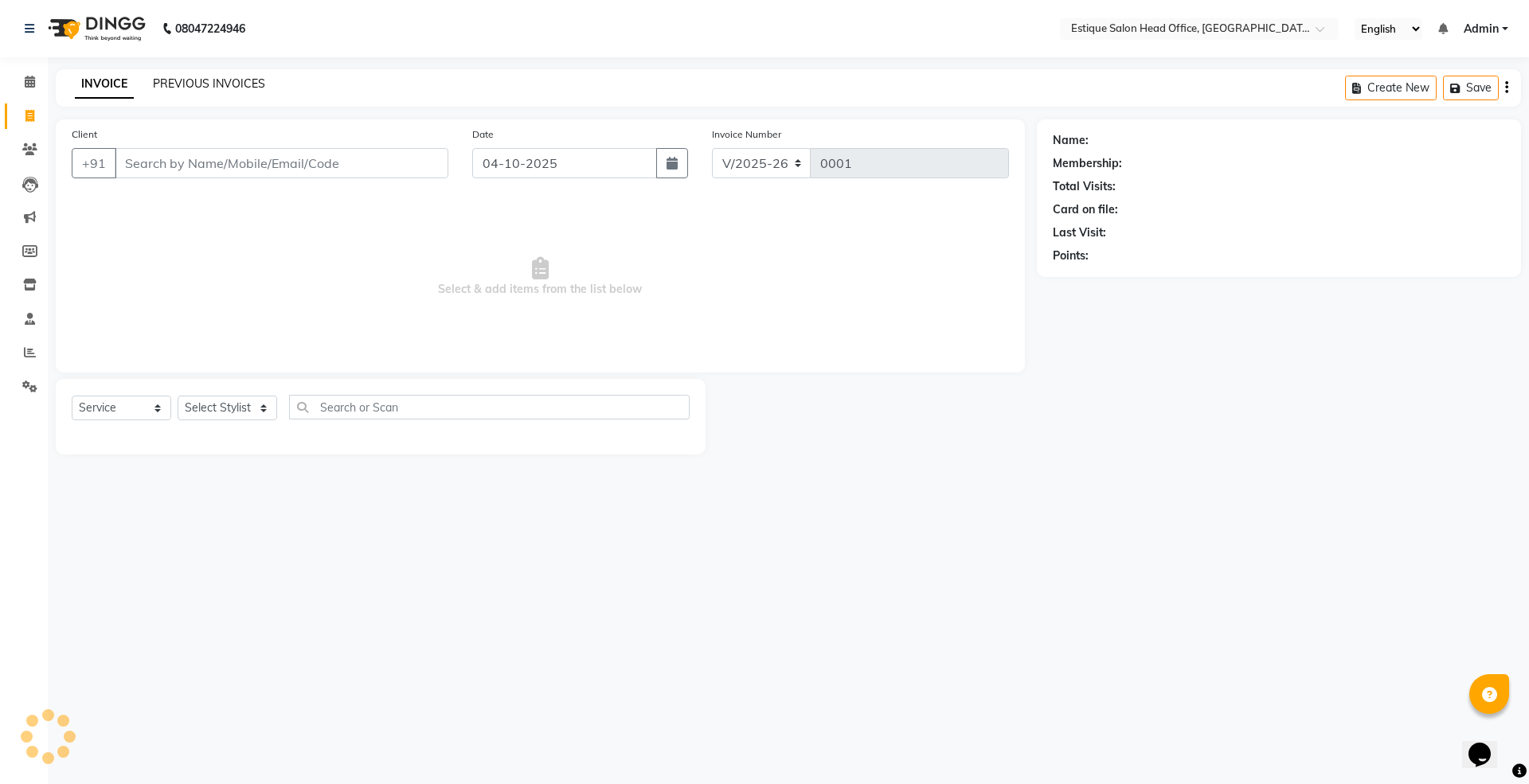
click at [169, 86] on link "PREVIOUS INVOICES" at bounding box center [208, 84] width 112 height 14
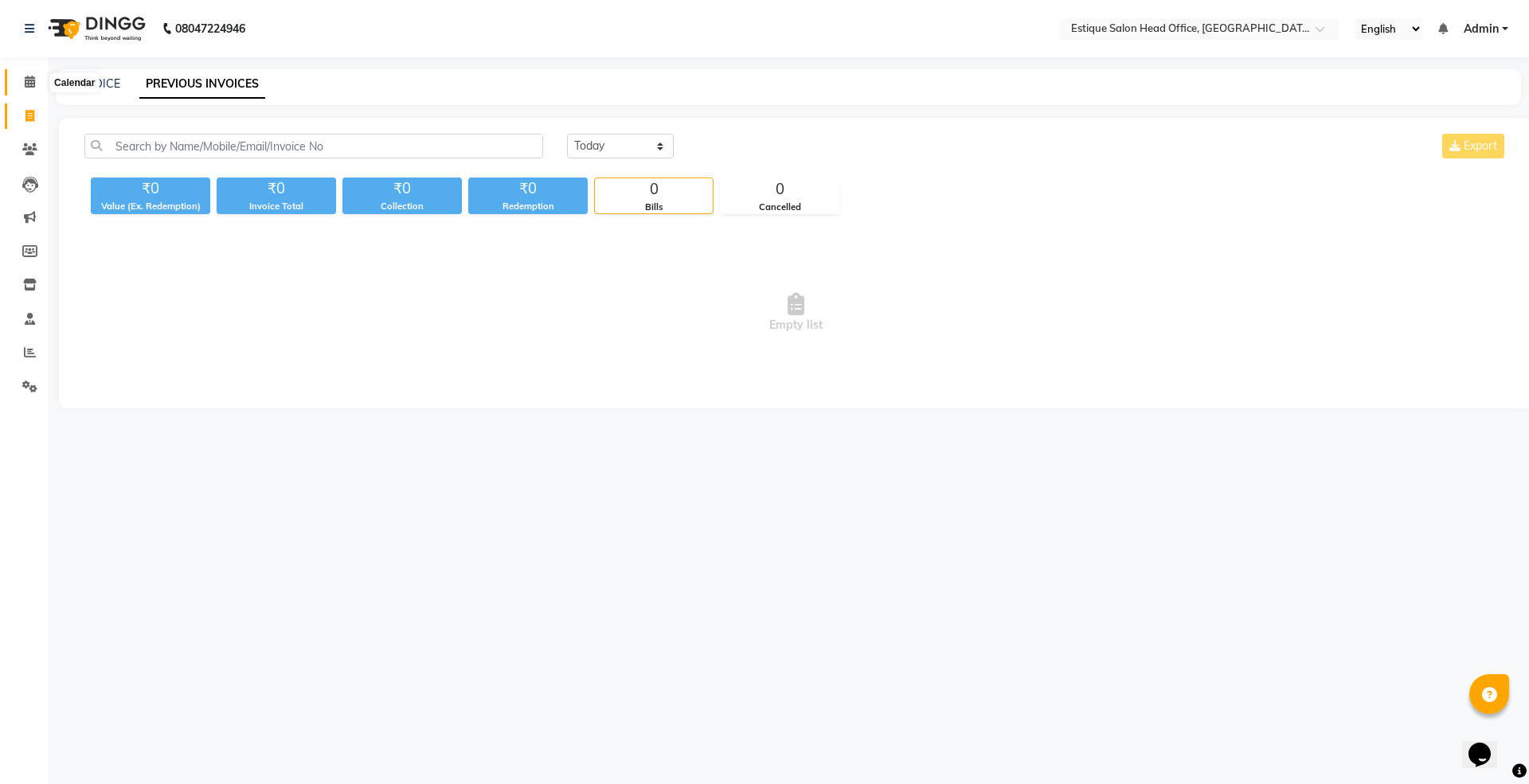
click at [22, 84] on span at bounding box center [30, 82] width 28 height 19
